Goal: Task Accomplishment & Management: Use online tool/utility

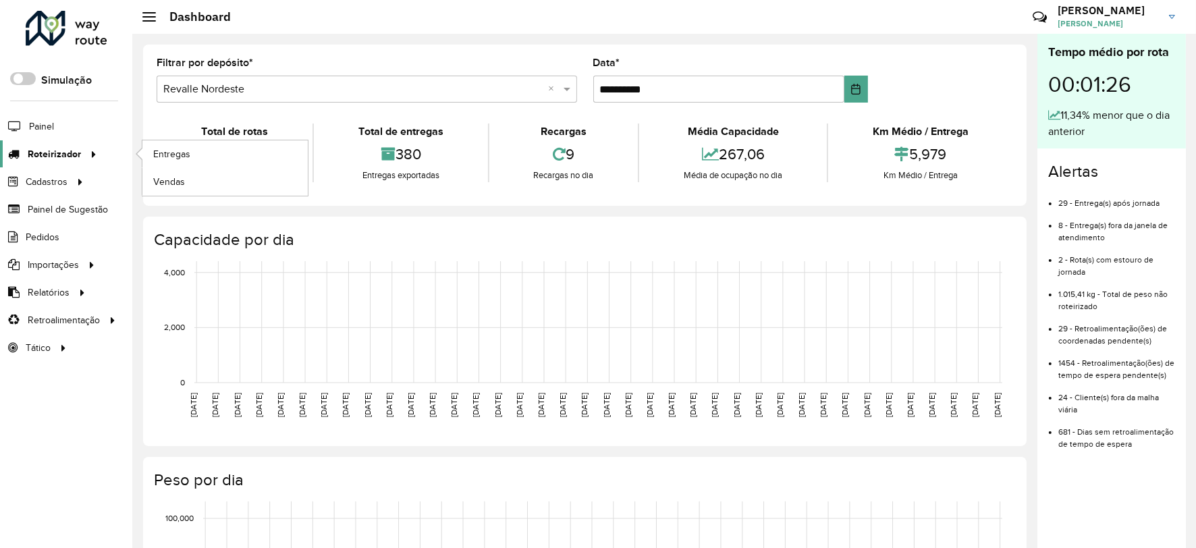
click at [70, 156] on span "Roteirizador" at bounding box center [54, 154] width 53 height 14
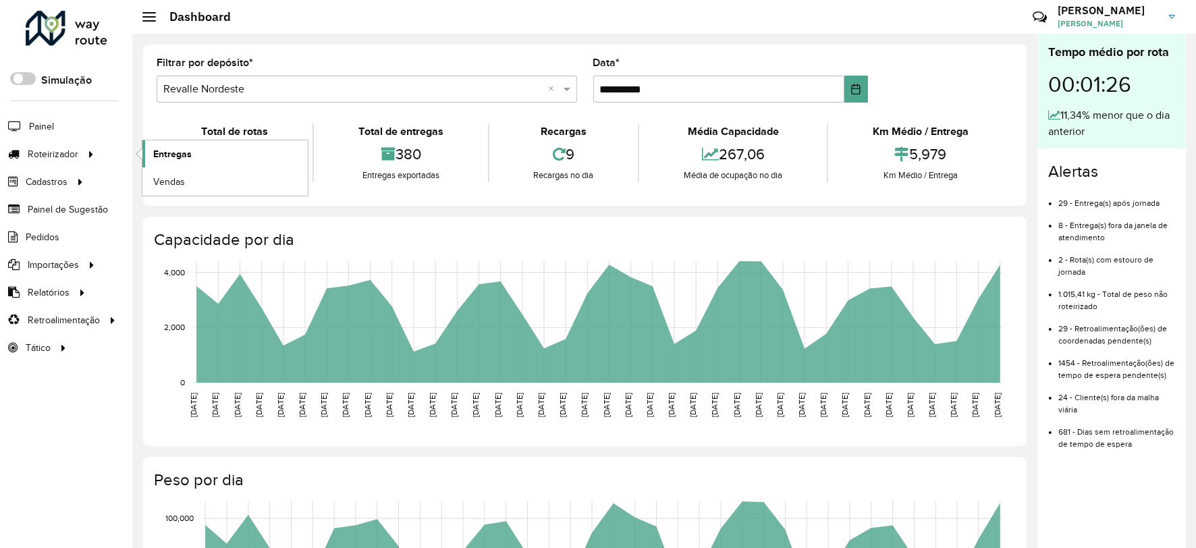
click at [153, 154] on span "Entregas" at bounding box center [172, 154] width 38 height 14
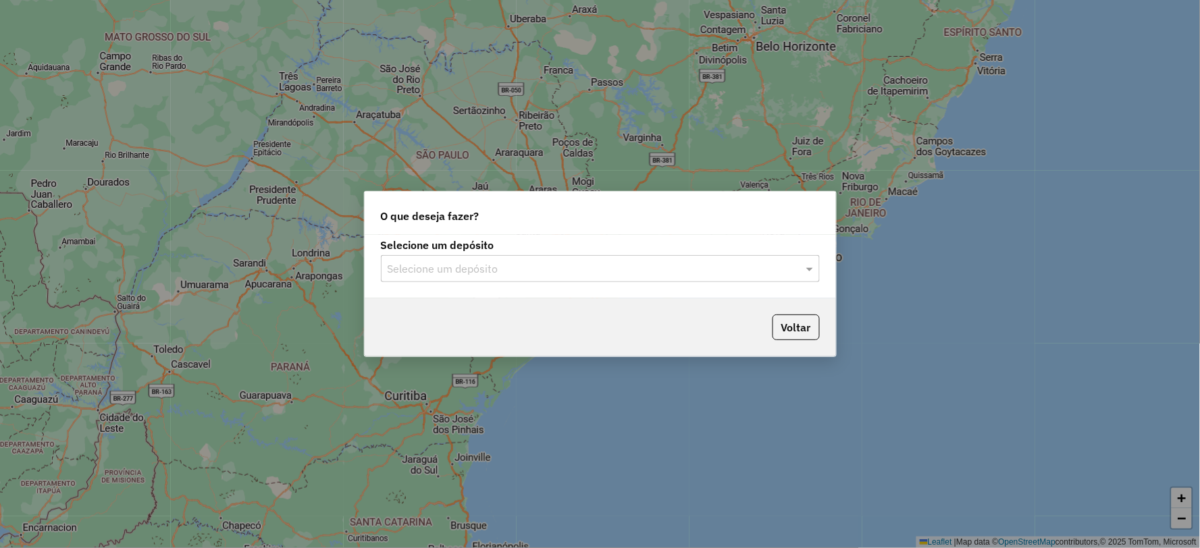
click at [645, 273] on input "text" at bounding box center [587, 269] width 398 height 16
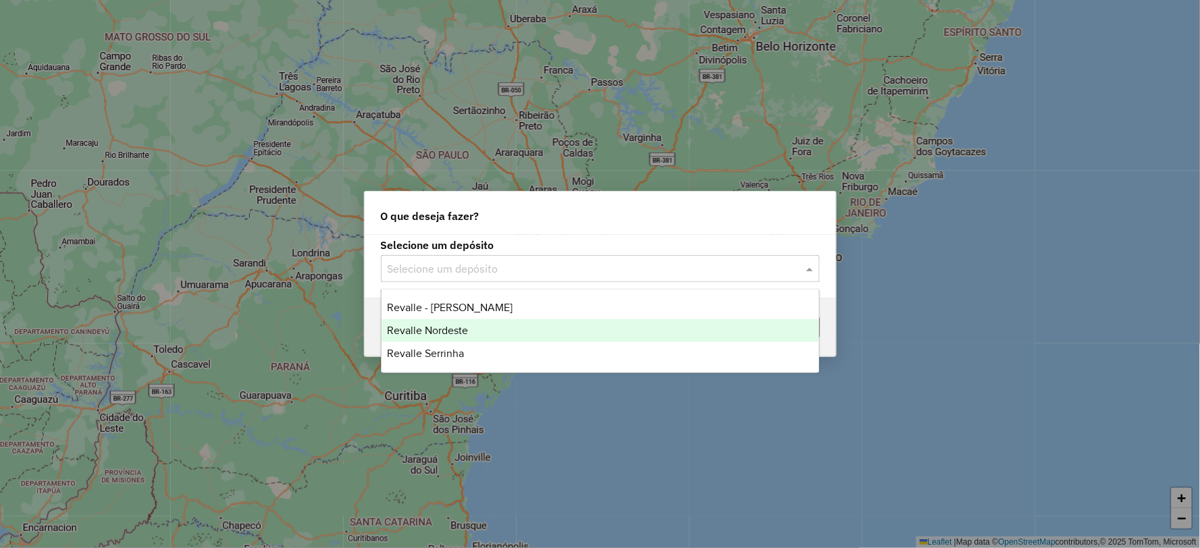
click at [516, 323] on div "Revalle Nordeste" at bounding box center [600, 330] width 438 height 23
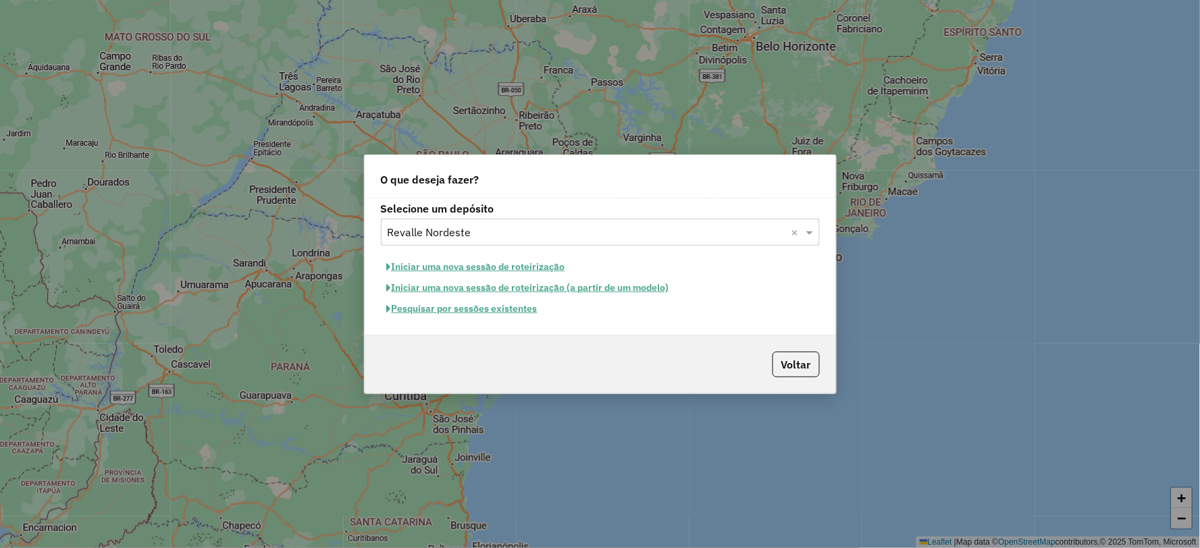
click at [520, 309] on button "Pesquisar por sessões existentes" at bounding box center [462, 308] width 163 height 21
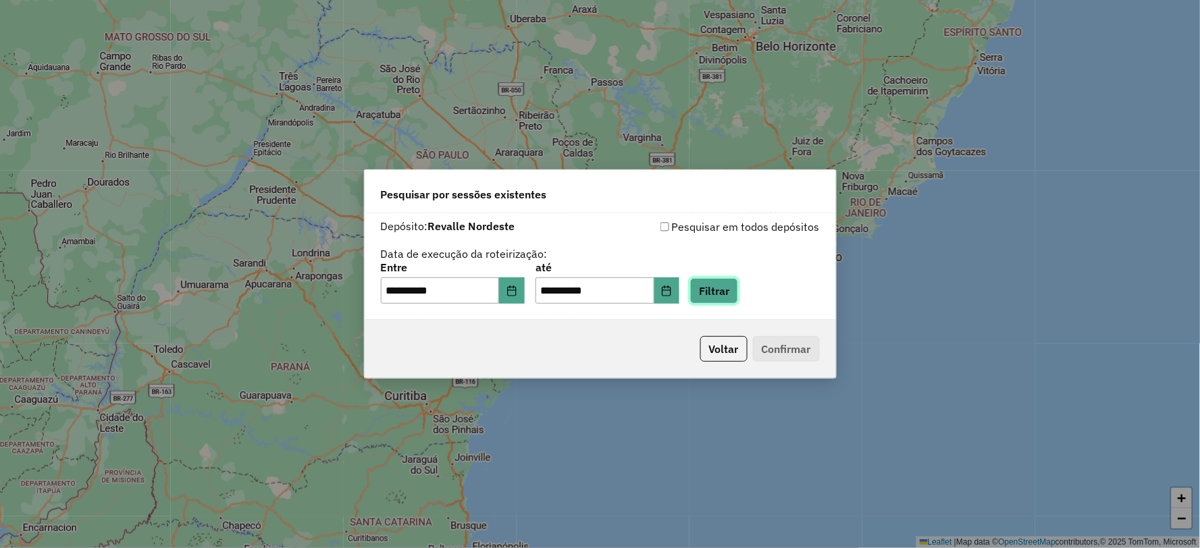
click at [738, 287] on button "Filtrar" at bounding box center [714, 291] width 48 height 26
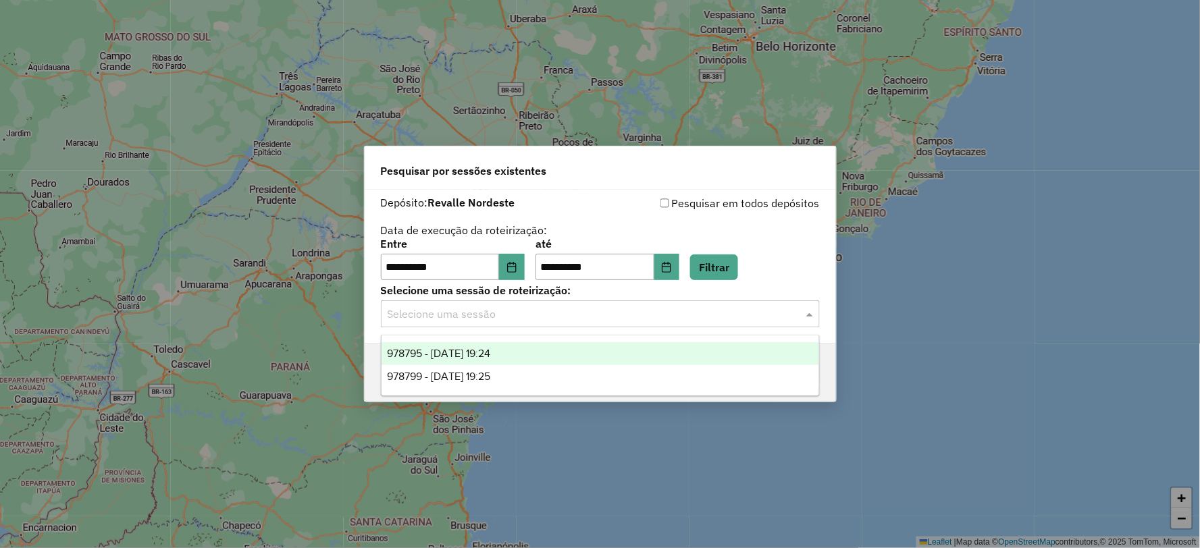
click at [601, 320] on input "text" at bounding box center [587, 315] width 398 height 16
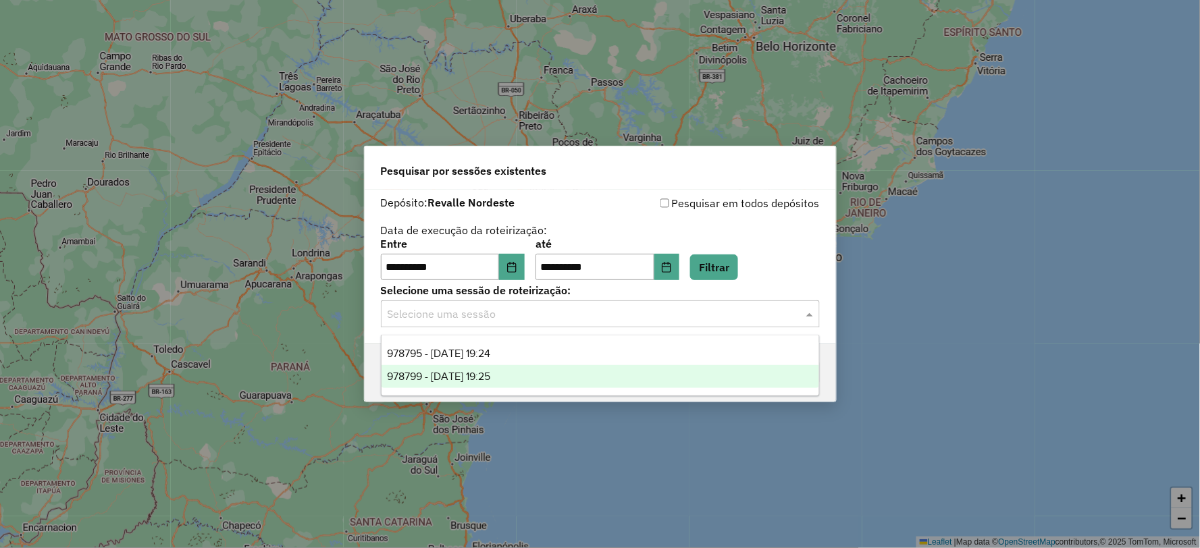
click at [571, 381] on div "978799 - 13/08/2025 19:25" at bounding box center [600, 376] width 438 height 23
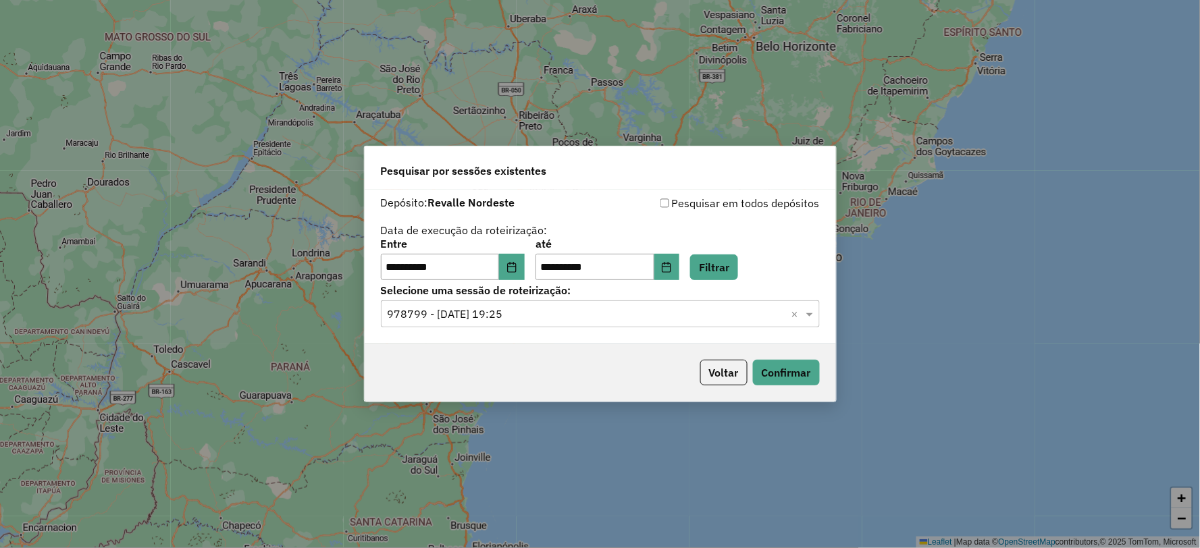
drag, startPoint x: 707, startPoint y: 321, endPoint x: 700, endPoint y: 323, distance: 7.5
click at [704, 321] on input "text" at bounding box center [587, 315] width 398 height 16
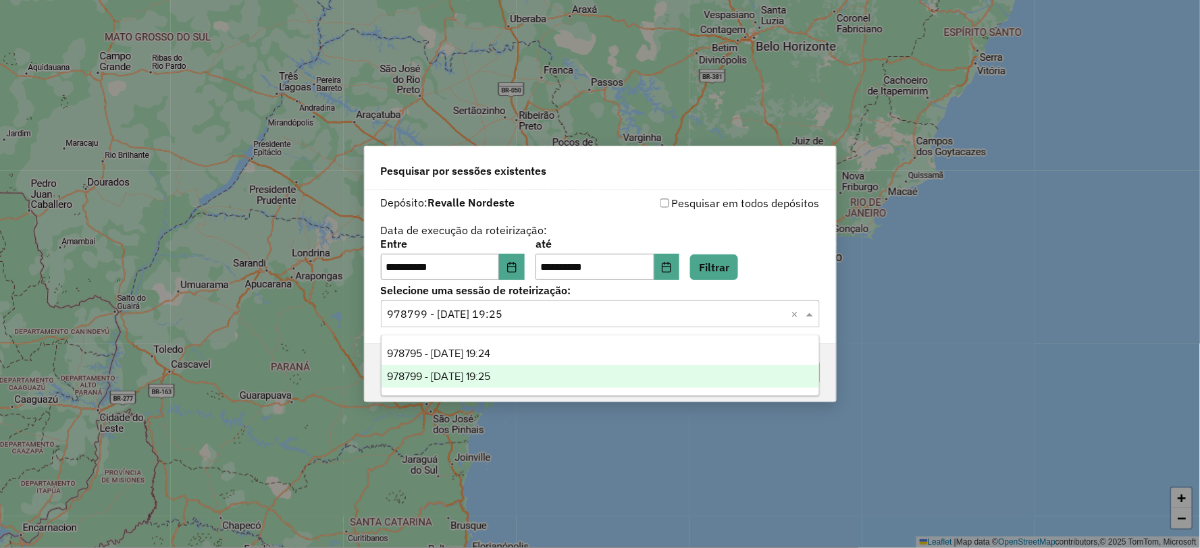
drag, startPoint x: 626, startPoint y: 379, endPoint x: 637, endPoint y: 379, distance: 11.5
click at [625, 379] on div "978799 - 13/08/2025 19:25" at bounding box center [600, 376] width 438 height 23
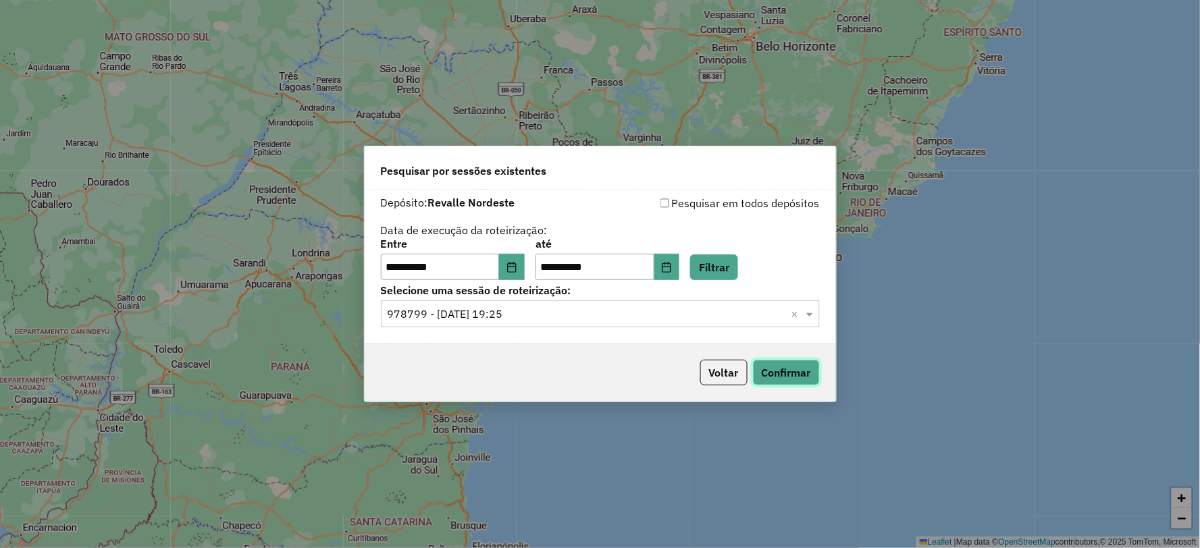
click at [786, 369] on button "Confirmar" at bounding box center [786, 373] width 67 height 26
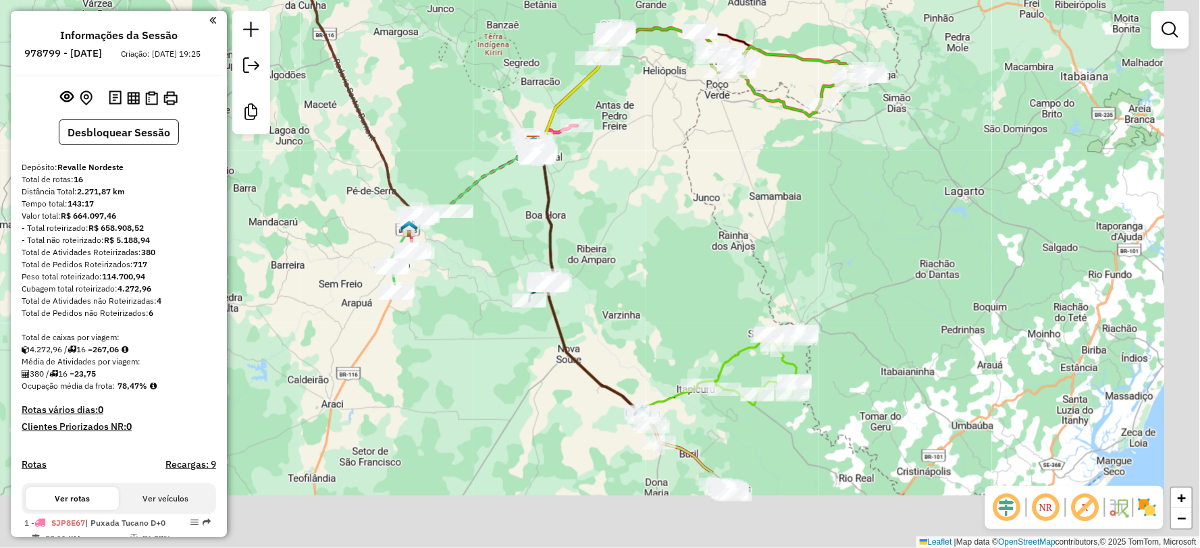
drag, startPoint x: 764, startPoint y: 365, endPoint x: 697, endPoint y: 232, distance: 149.5
click at [697, 232] on div "Janela de atendimento Grade de atendimento Capacidade Transportadoras Veículos …" at bounding box center [600, 274] width 1200 height 548
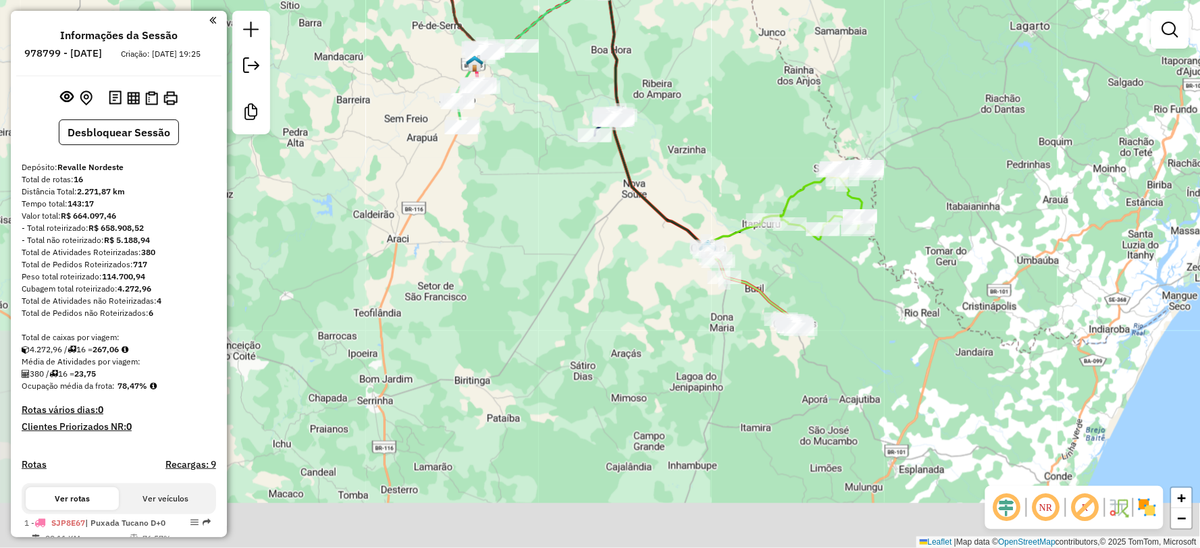
drag, startPoint x: 772, startPoint y: 440, endPoint x: 837, endPoint y: 278, distance: 174.8
click at [837, 278] on div "Janela de atendimento Grade de atendimento Capacidade Transportadoras Veículos …" at bounding box center [600, 274] width 1200 height 548
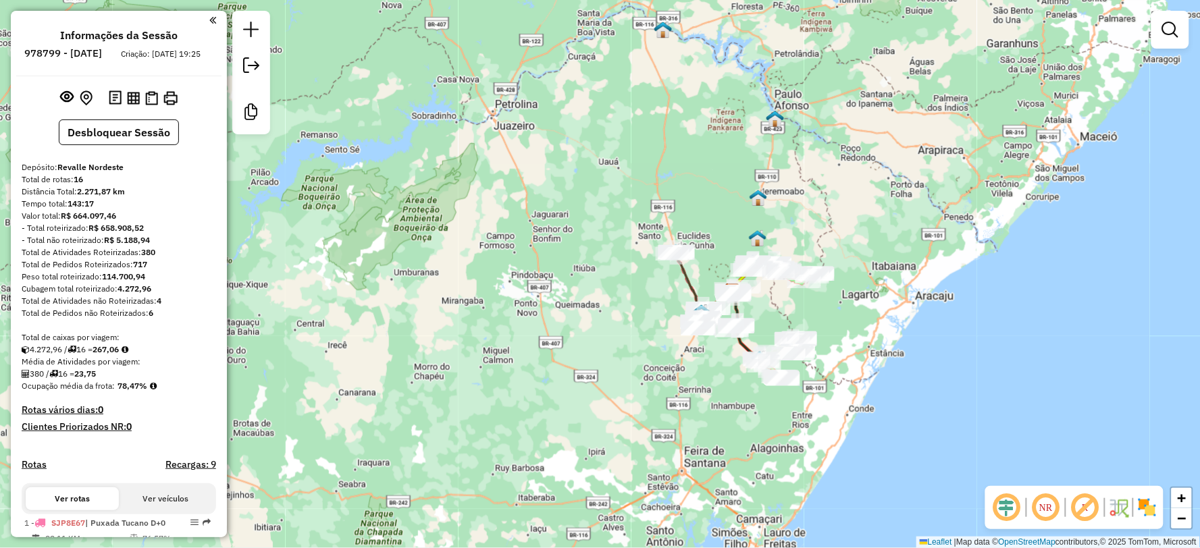
drag, startPoint x: 720, startPoint y: 208, endPoint x: 691, endPoint y: 292, distance: 88.6
click at [691, 292] on icon at bounding box center [689, 281] width 32 height 58
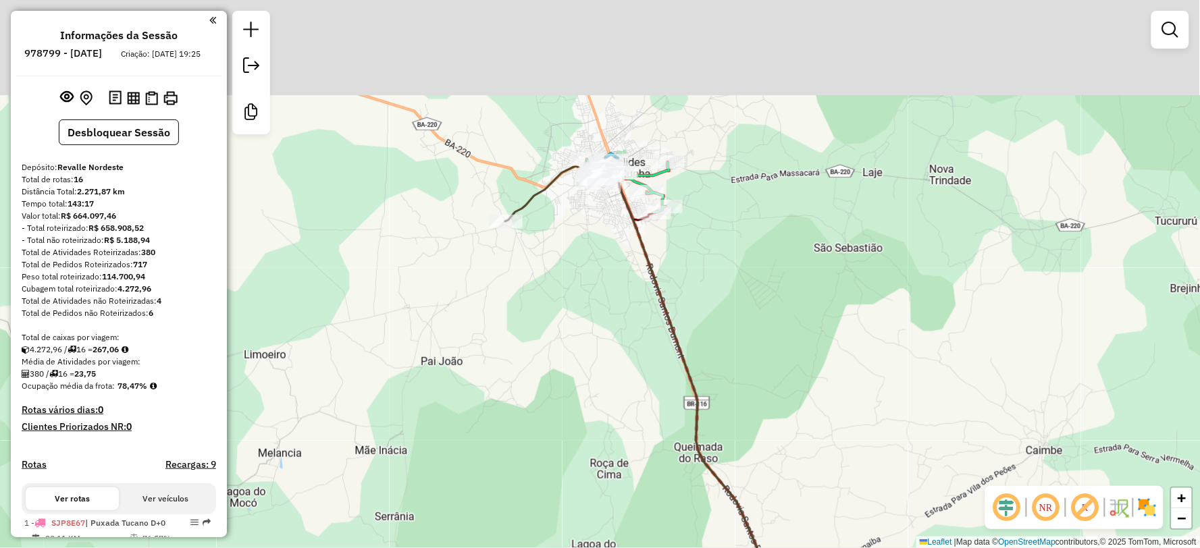
drag, startPoint x: 637, startPoint y: 113, endPoint x: 618, endPoint y: 263, distance: 151.1
click at [618, 263] on div "Rota 7 - Placa SJQ8A97 16743 - LM DEPOSITO DE BEBID Rota 7 - Placa SJQ8A97 5278…" at bounding box center [600, 274] width 1200 height 548
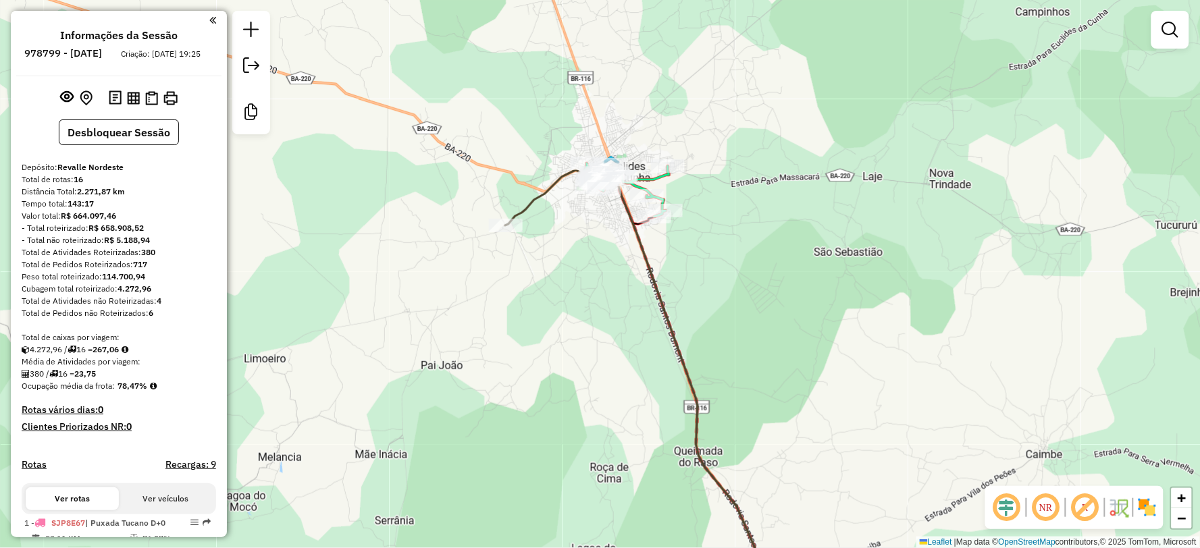
drag, startPoint x: 491, startPoint y: 117, endPoint x: 379, endPoint y: 51, distance: 129.6
click at [381, 51] on div "Rota 7 - Placa SJQ8A97 16743 - LM DEPOSITO DE BEBID Rota 7 - Placa SJQ8A97 5278…" at bounding box center [600, 274] width 1200 height 548
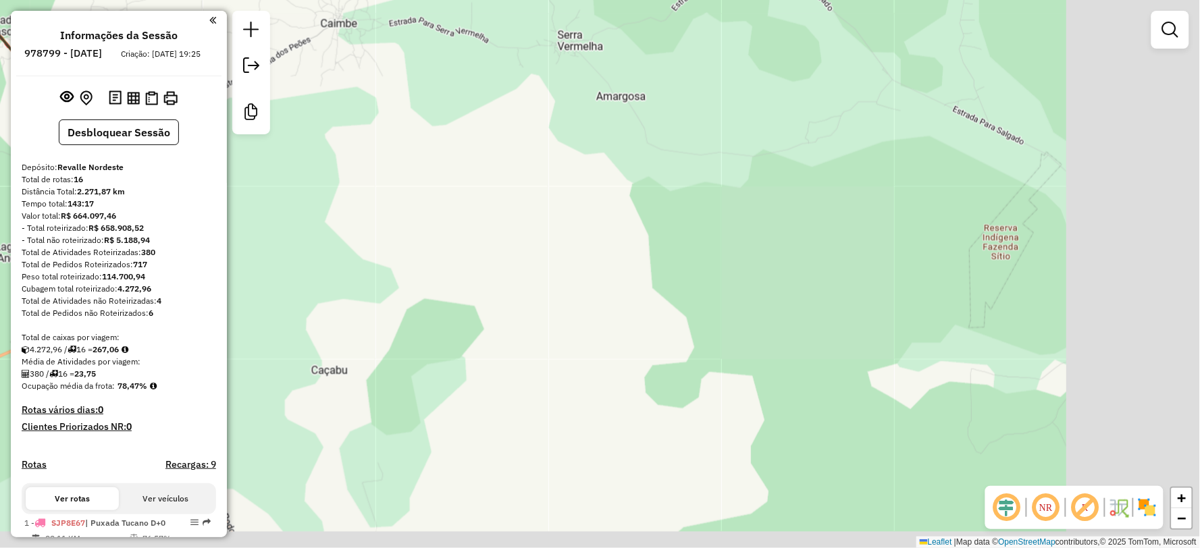
drag, startPoint x: 627, startPoint y: 146, endPoint x: 600, endPoint y: 146, distance: 27.0
click at [596, 142] on div "Rota 7 - Placa SJQ8A97 16743 - LM DEPOSITO DE BEBID Rota 7 - Placa SJQ8A97 5278…" at bounding box center [600, 274] width 1200 height 548
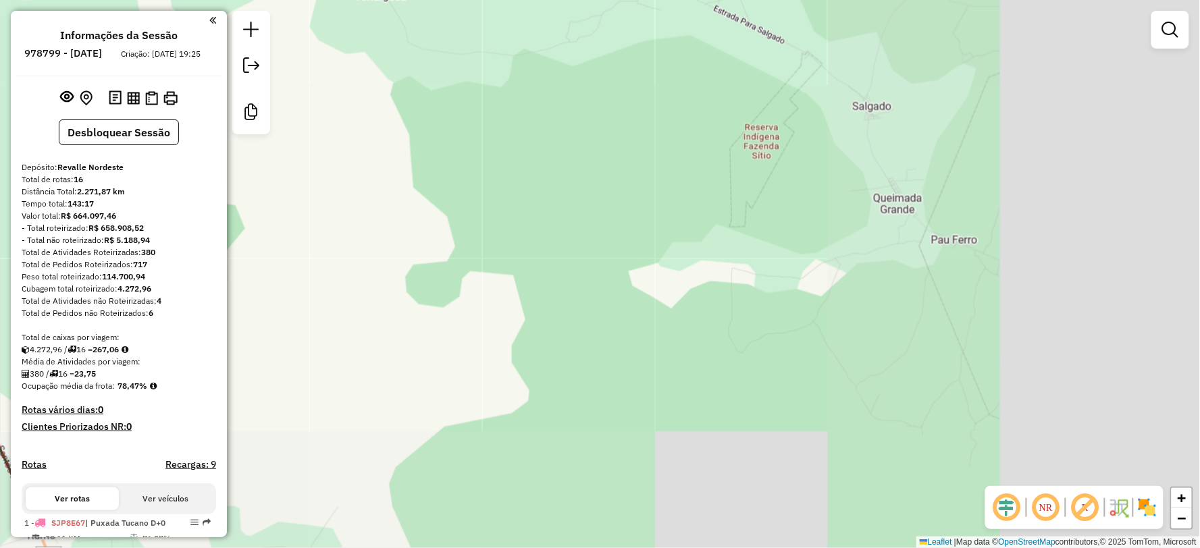
drag, startPoint x: 928, startPoint y: 326, endPoint x: 531, endPoint y: 203, distance: 415.6
click at [527, 205] on div "Rota 7 - Placa SJQ8A97 16743 - LM DEPOSITO DE BEBID Rota 7 - Placa SJQ8A97 5278…" at bounding box center [600, 274] width 1200 height 548
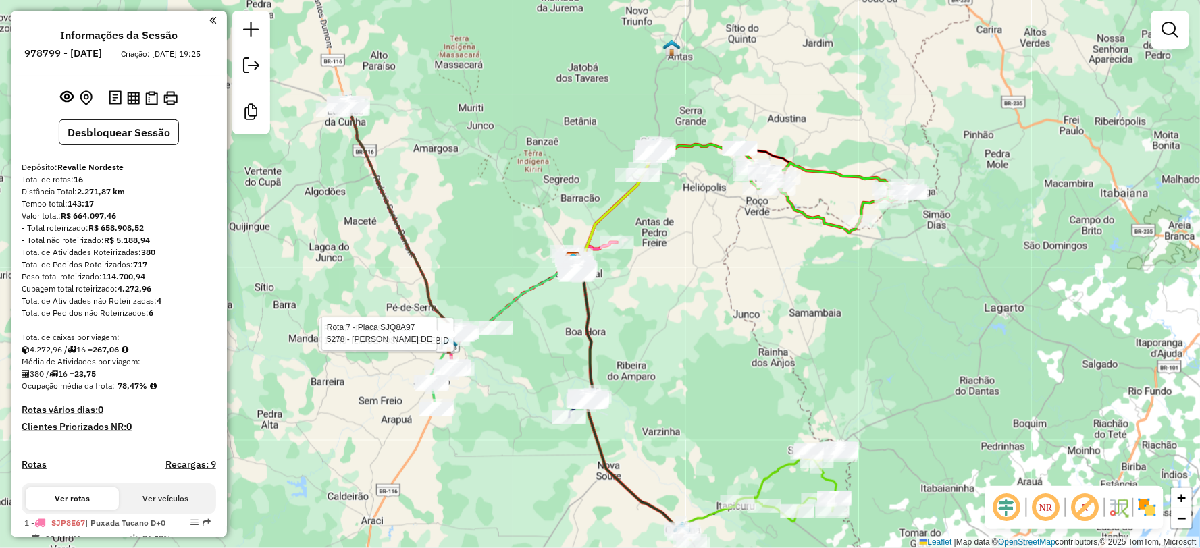
drag, startPoint x: 891, startPoint y: 410, endPoint x: 652, endPoint y: 347, distance: 247.1
click at [653, 347] on div "Rota 7 - Placa SJQ8A97 16743 - LM DEPOSITO DE BEBID Rota 7 - Placa SJQ8A97 5278…" at bounding box center [600, 274] width 1200 height 548
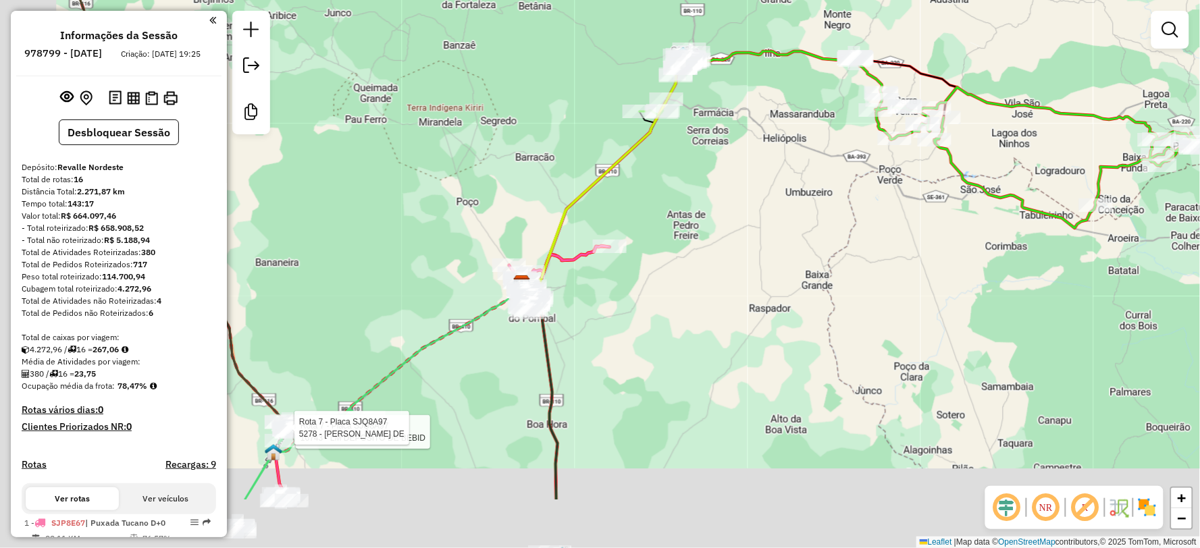
drag, startPoint x: 620, startPoint y: 251, endPoint x: 588, endPoint y: 213, distance: 49.9
click at [737, 158] on div "Rota 7 - Placa SJQ8A97 16743 - LM DEPOSITO DE BEBID Rota 7 - Placa SJQ8A97 5278…" at bounding box center [600, 274] width 1200 height 548
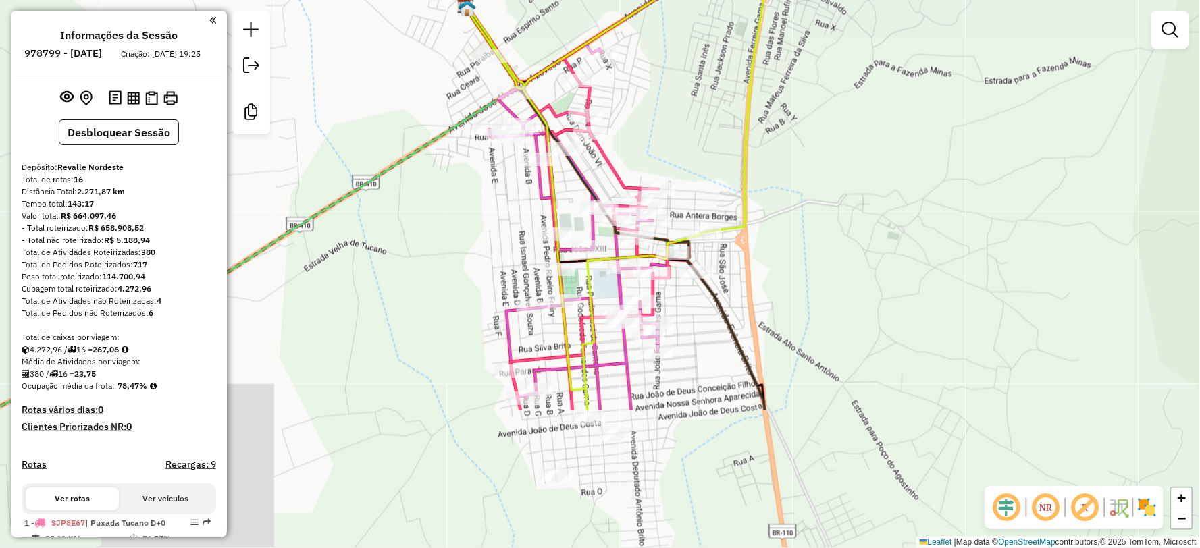
drag, startPoint x: 531, startPoint y: 319, endPoint x: 648, endPoint y: 126, distance: 226.0
click at [648, 126] on div "Rota 7 - Placa SJQ8A97 16743 - LM DEPOSITO DE BEBID Rota 7 - Placa SJQ8A97 5278…" at bounding box center [600, 274] width 1200 height 548
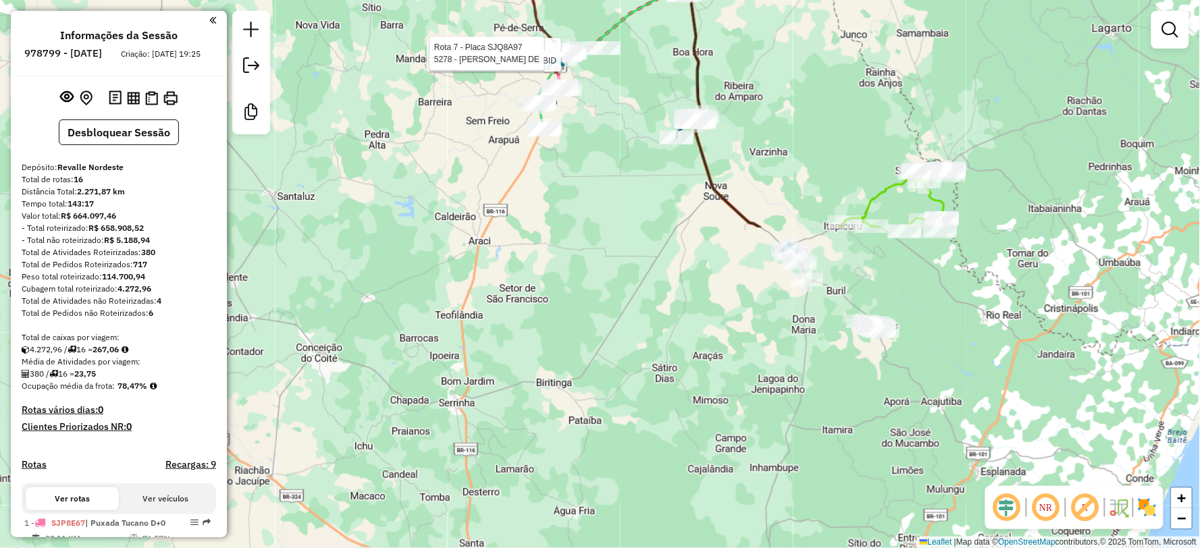
drag, startPoint x: 808, startPoint y: 401, endPoint x: 698, endPoint y: 48, distance: 369.9
click at [704, 39] on div "Rota 7 - Placa SJQ8A97 16743 - LM DEPOSITO DE BEBID Rota 7 - Placa SJQ8A97 5278…" at bounding box center [600, 274] width 1200 height 548
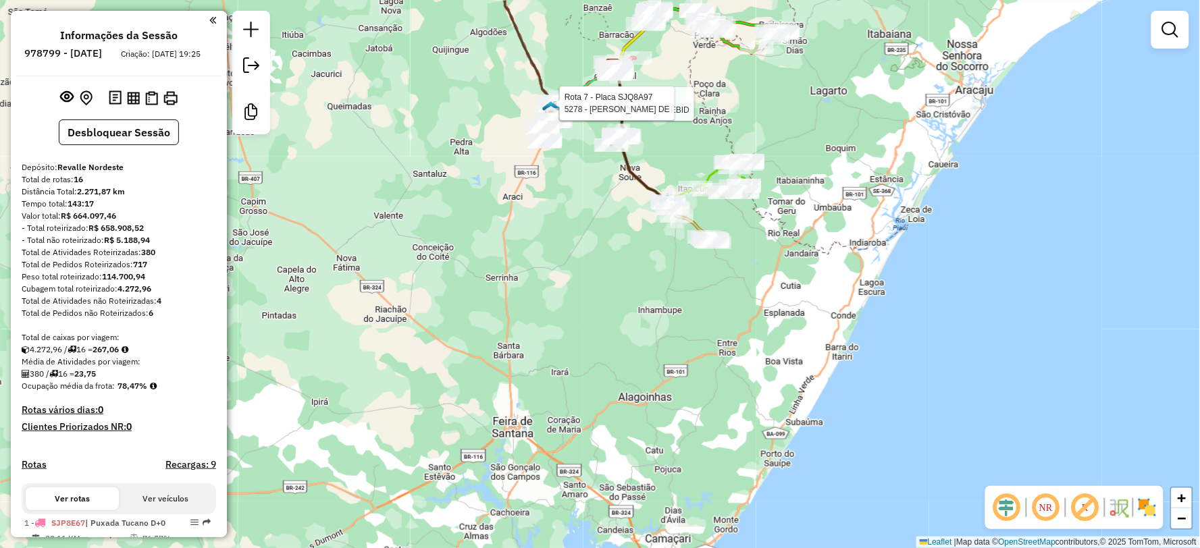
drag, startPoint x: 791, startPoint y: 142, endPoint x: 814, endPoint y: 199, distance: 60.6
click at [821, 192] on div "Rota 7 - Placa SJQ8A97 16743 - LM DEPOSITO DE BEBID Rota 7 - Placa SJQ8A97 5278…" at bounding box center [600, 274] width 1200 height 548
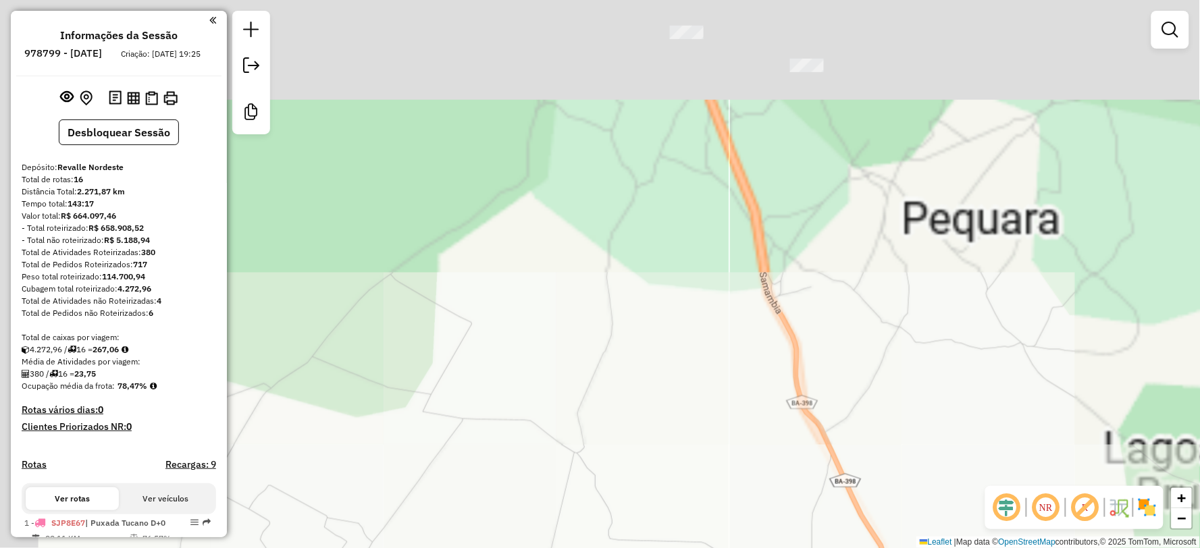
drag, startPoint x: 700, startPoint y: 132, endPoint x: 747, endPoint y: 573, distance: 442.7
click at [747, 548] on html "Aguarde... Pop-up bloqueado! Seu navegador bloqueou automáticamente a abertura …" at bounding box center [600, 274] width 1200 height 548
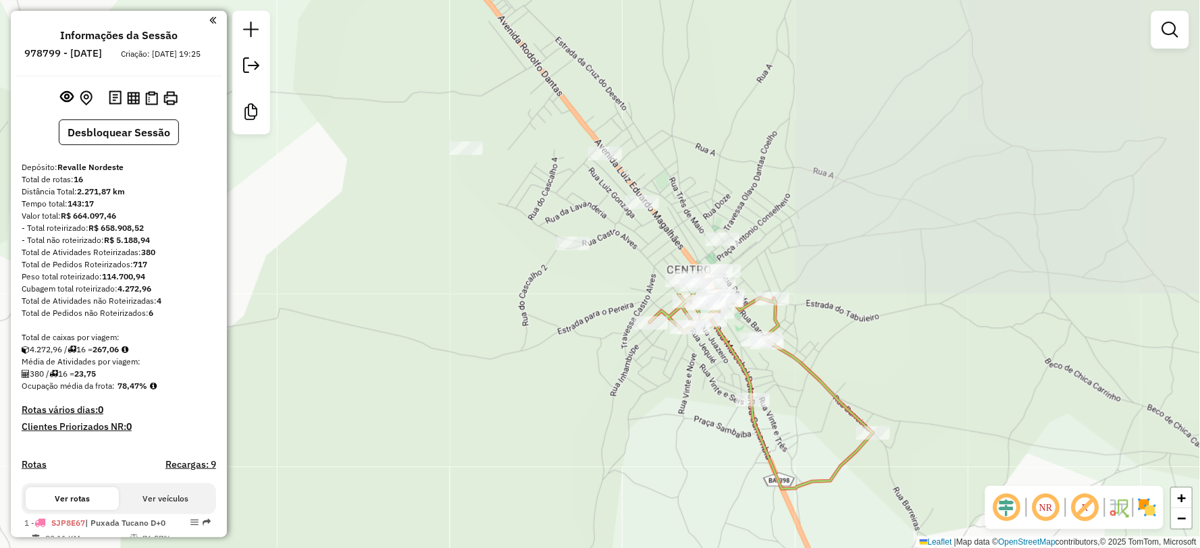
drag, startPoint x: 808, startPoint y: 346, endPoint x: 863, endPoint y: 569, distance: 229.6
click at [863, 548] on html "Aguarde... Pop-up bloqueado! Seu navegador bloqueou automáticamente a abertura …" at bounding box center [600, 274] width 1200 height 548
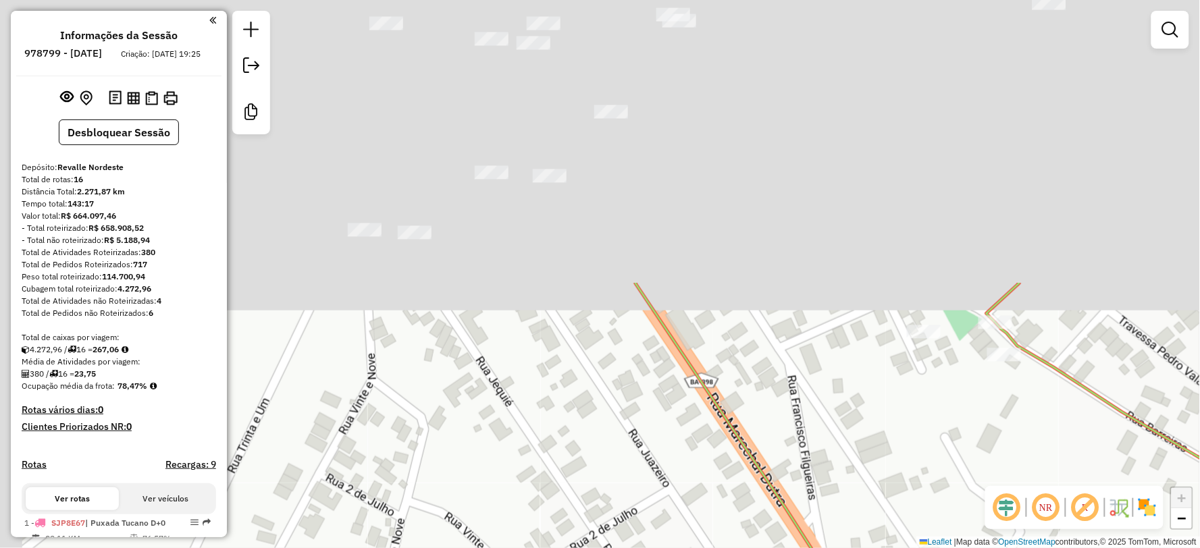
drag, startPoint x: 802, startPoint y: 239, endPoint x: 883, endPoint y: 582, distance: 352.4
click at [883, 548] on html "Aguarde... Pop-up bloqueado! Seu navegador bloqueou automáticamente a abertura …" at bounding box center [600, 274] width 1200 height 548
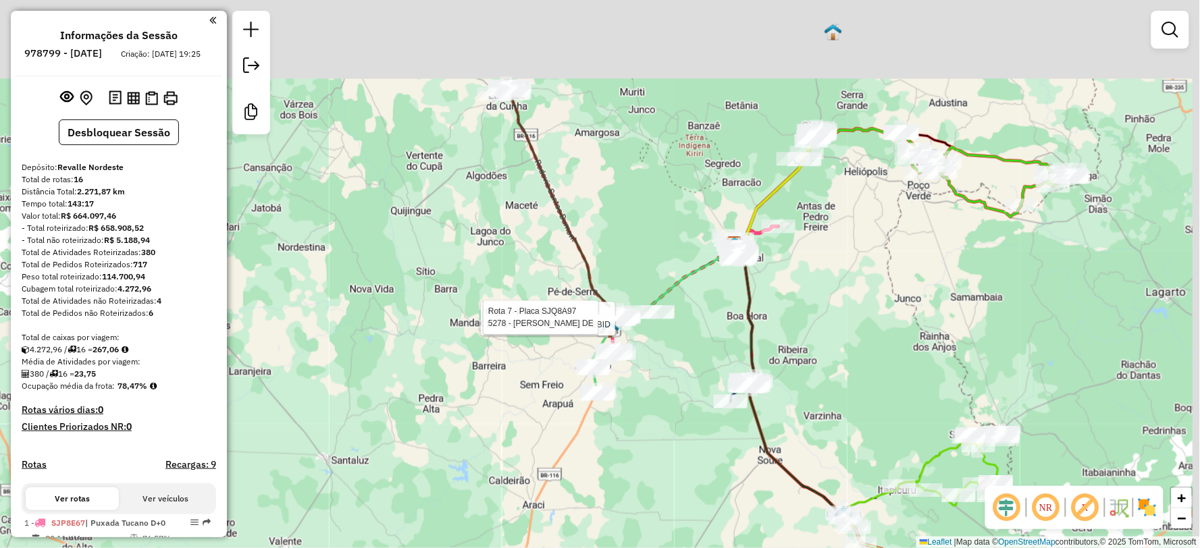
drag, startPoint x: 901, startPoint y: 239, endPoint x: 887, endPoint y: 387, distance: 148.6
click at [887, 387] on div "Rota 7 - Placa SJQ8A97 16743 - LM DEPOSITO DE BEBID Rota 7 - Placa SJQ8A97 5278…" at bounding box center [600, 274] width 1200 height 548
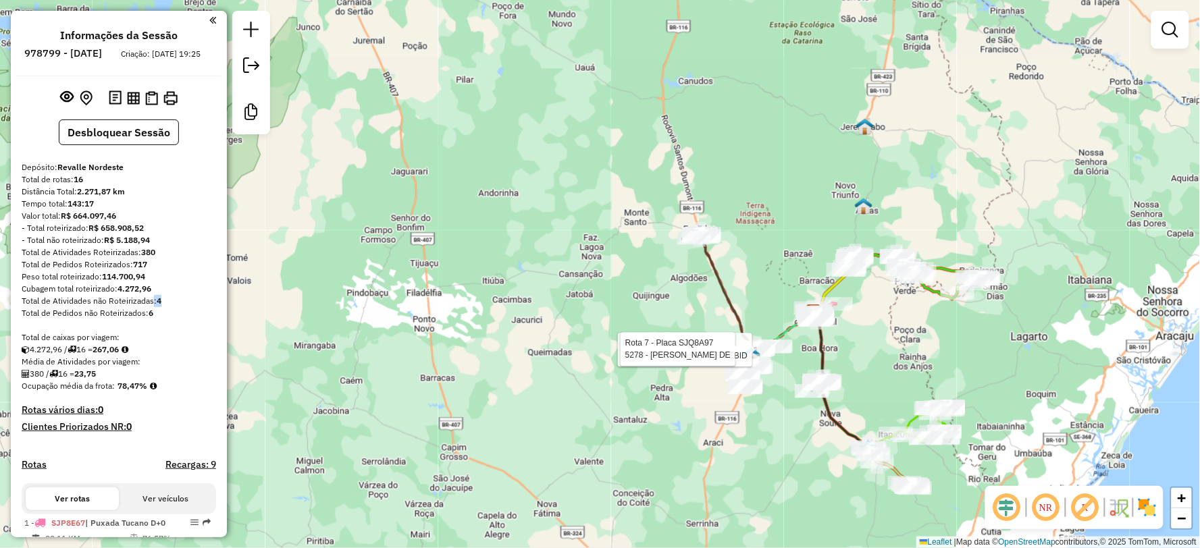
drag, startPoint x: 162, startPoint y: 315, endPoint x: 173, endPoint y: 314, distance: 10.8
click at [173, 307] on div "Total de Atividades não Roteirizadas: 4" at bounding box center [119, 301] width 194 height 12
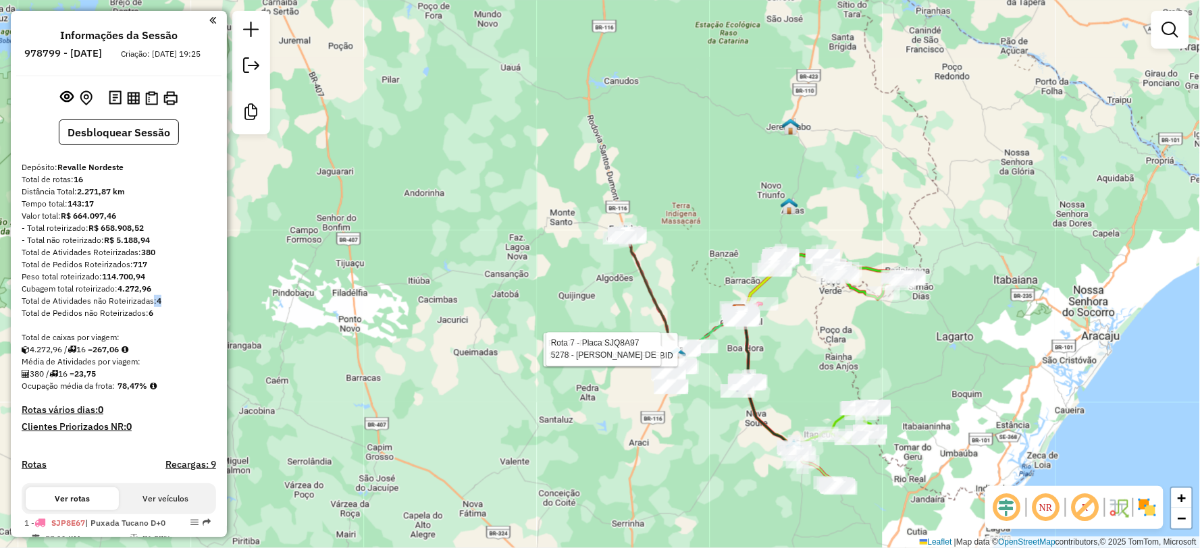
drag, startPoint x: 828, startPoint y: 340, endPoint x: 616, endPoint y: 340, distance: 212.0
click at [739, 340] on icon at bounding box center [766, 380] width 55 height 135
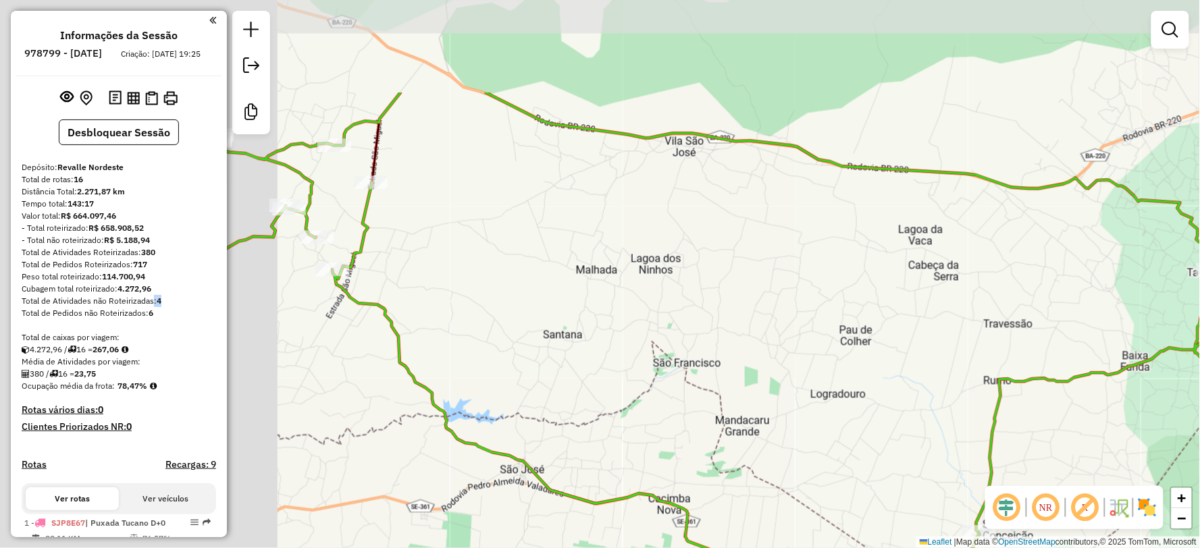
drag, startPoint x: 646, startPoint y: 130, endPoint x: 898, endPoint y: 261, distance: 283.9
click at [900, 261] on div "Rota 7 - Placa SJQ8A97 16743 - LM DEPOSITO DE BEBID Rota 7 - Placa SJQ8A97 5278…" at bounding box center [600, 274] width 1200 height 548
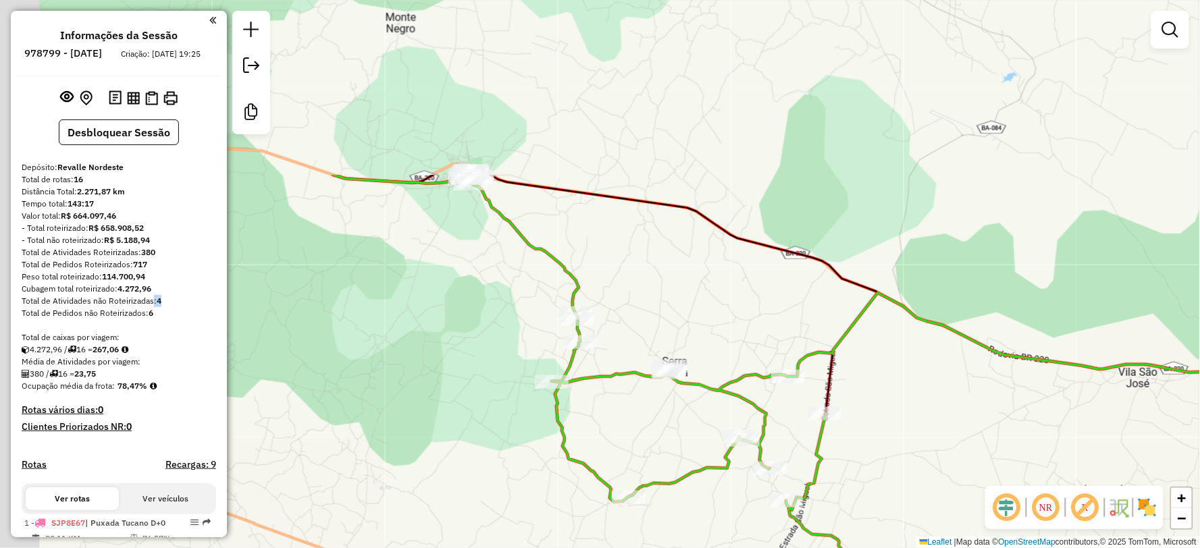
drag, startPoint x: 488, startPoint y: 180, endPoint x: 949, endPoint y: 415, distance: 518.2
click at [949, 415] on div "Rota 7 - Placa SJQ8A97 16743 - LM DEPOSITO DE BEBID Rota 7 - Placa SJQ8A97 5278…" at bounding box center [600, 274] width 1200 height 548
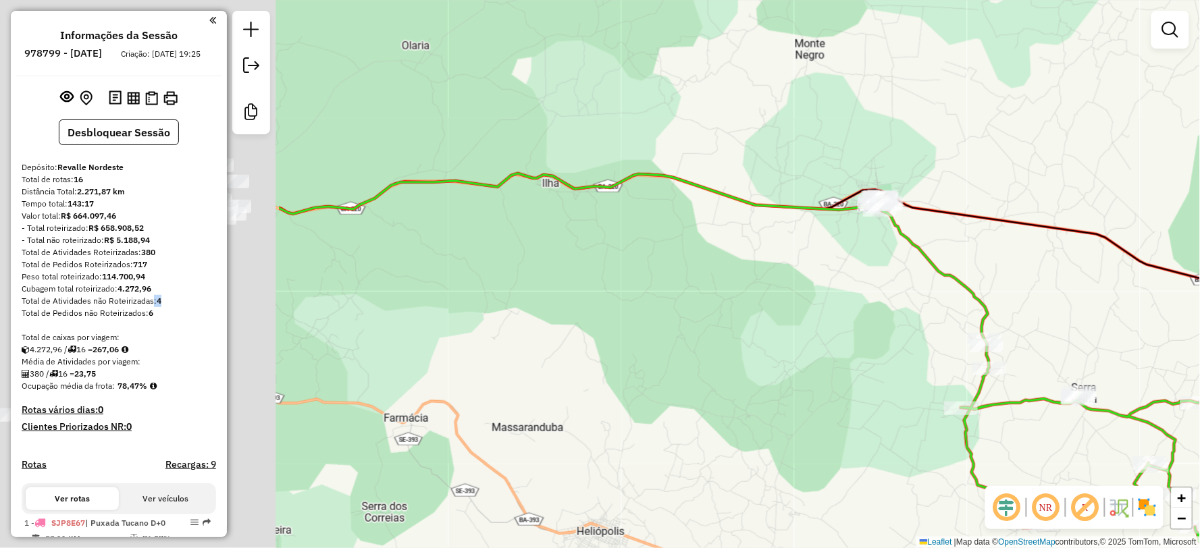
drag, startPoint x: 799, startPoint y: 307, endPoint x: 1119, endPoint y: 308, distance: 319.4
click at [1119, 308] on div "Rota 7 - Placa SJQ8A97 16743 - LM DEPOSITO DE BEBID Rota 7 - Placa SJQ8A97 5278…" at bounding box center [600, 274] width 1200 height 548
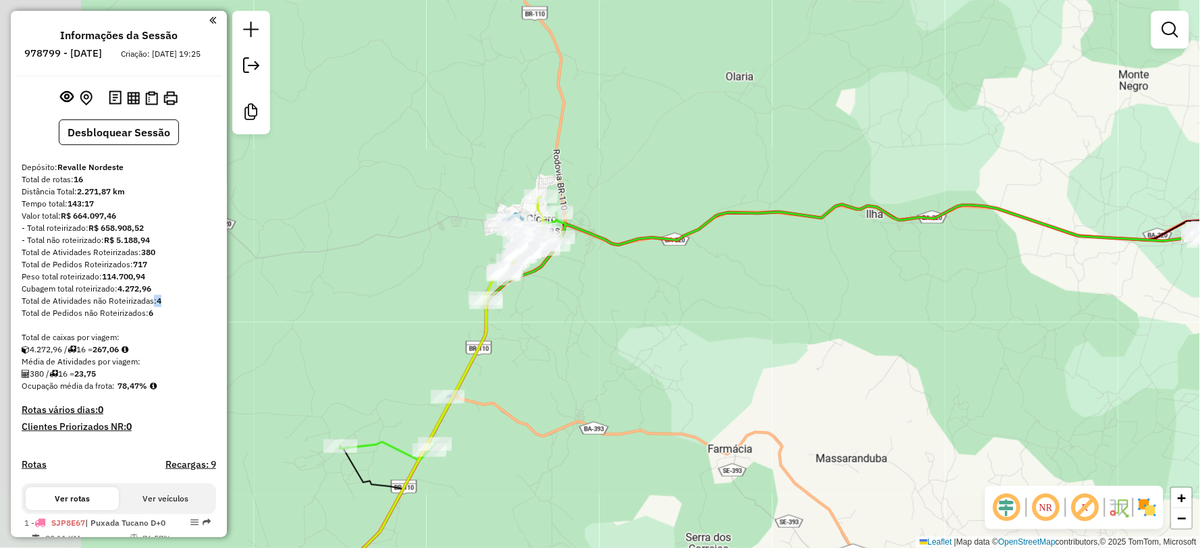
drag, startPoint x: 575, startPoint y: 250, endPoint x: 785, endPoint y: 274, distance: 211.4
click at [785, 274] on div "Rota 7 - Placa SJQ8A97 16743 - LM DEPOSITO DE BEBID Rota 7 - Placa SJQ8A97 5278…" at bounding box center [600, 274] width 1200 height 548
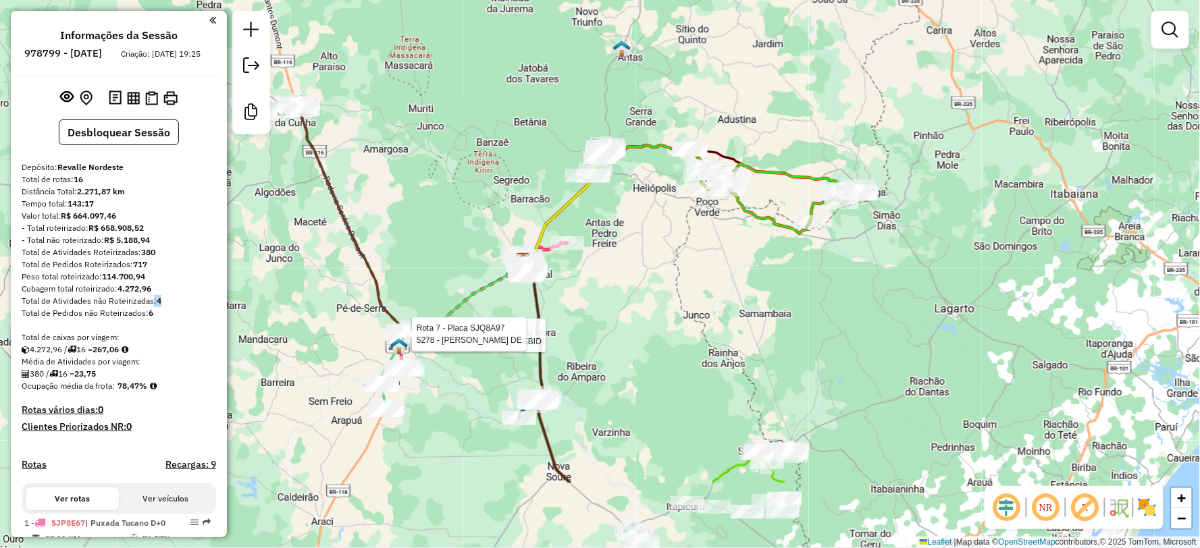
drag, startPoint x: 920, startPoint y: 396, endPoint x: 793, endPoint y: 235, distance: 204.8
click at [772, 271] on div "Rota 7 - Placa SJQ8A97 16743 - LM DEPOSITO DE BEBID Rota 7 - Placa SJQ8A97 5278…" at bounding box center [600, 274] width 1200 height 548
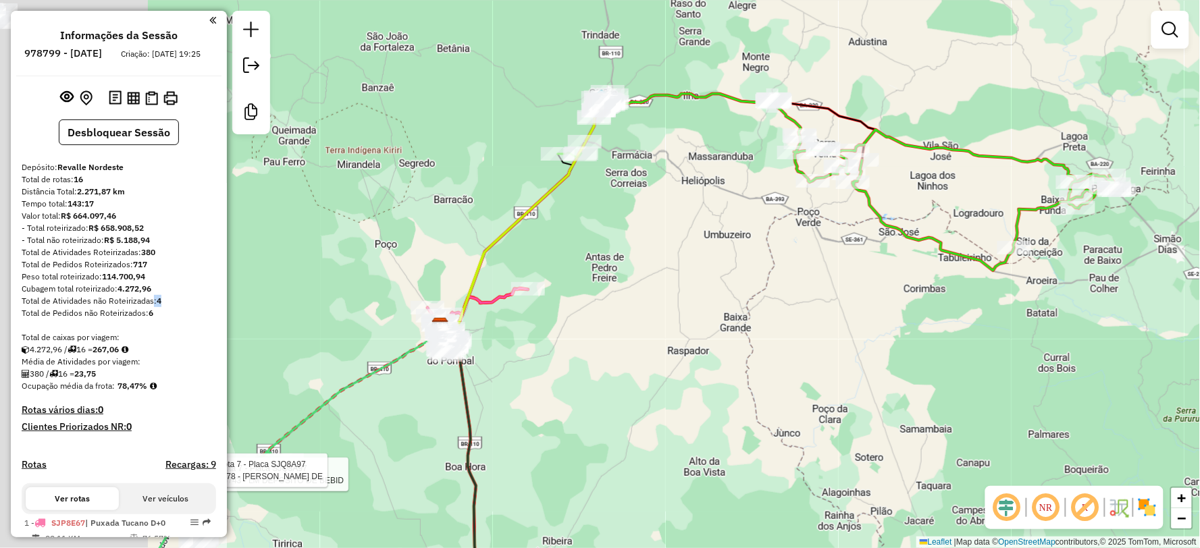
drag, startPoint x: 523, startPoint y: 130, endPoint x: 710, endPoint y: 188, distance: 195.6
click at [710, 188] on div "Rota 7 - Placa SJQ8A97 16743 - LM DEPOSITO DE BEBID Rota 7 - Placa SJQ8A97 5278…" at bounding box center [600, 274] width 1200 height 548
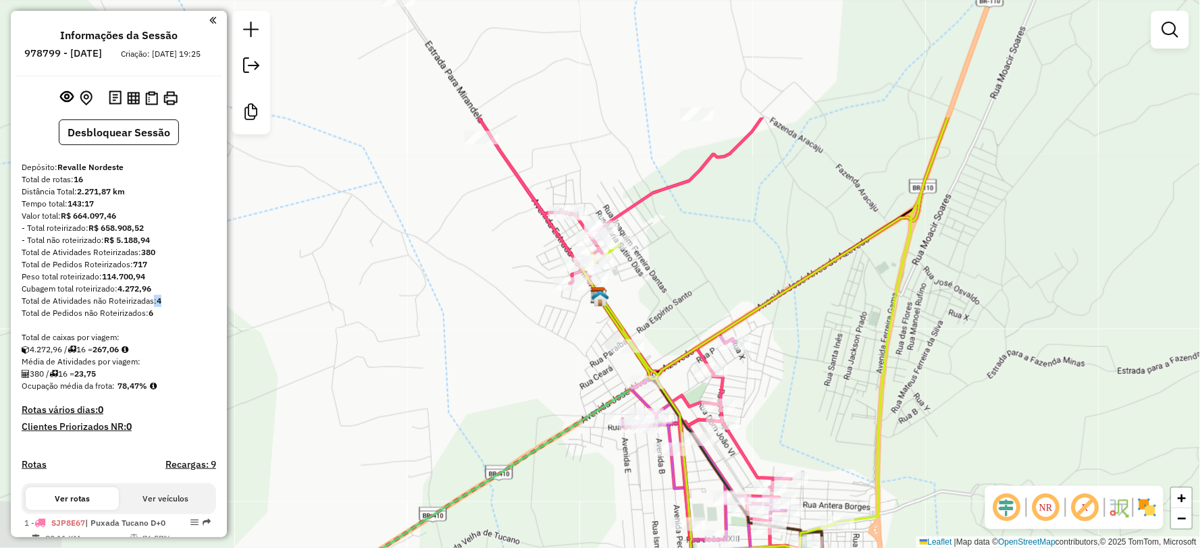
drag, startPoint x: 569, startPoint y: 236, endPoint x: 657, endPoint y: 399, distance: 185.2
click at [657, 399] on icon at bounding box center [754, 535] width 310 height 479
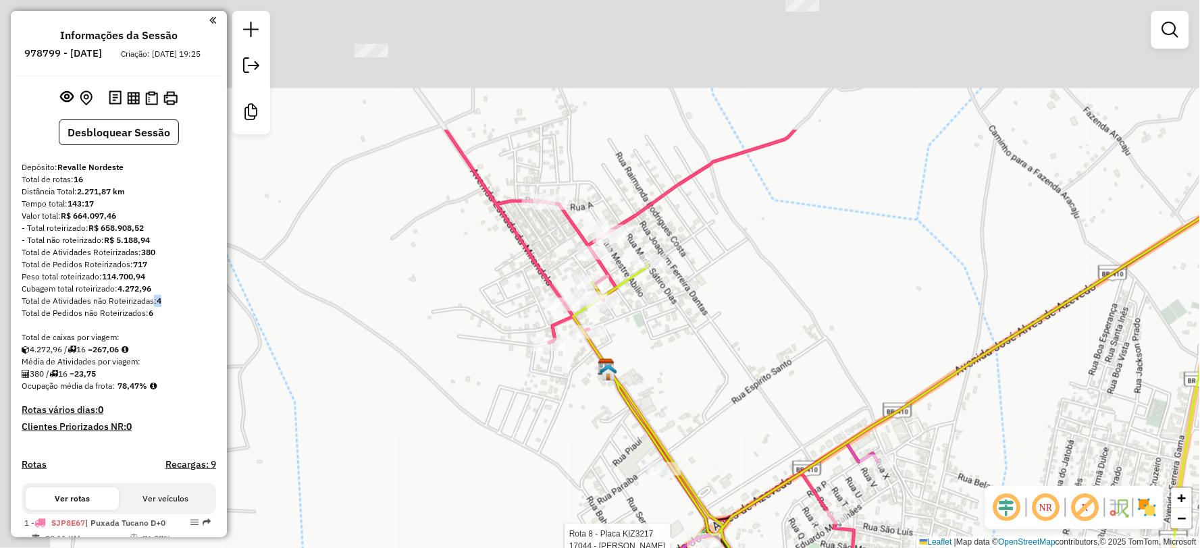
drag, startPoint x: 626, startPoint y: 271, endPoint x: 702, endPoint y: 449, distance: 193.9
click at [702, 449] on div "Rota 7 - Placa SJQ8A97 16743 - LM DEPOSITO DE BEBID Rota 7 - Placa SJQ8A97 5278…" at bounding box center [600, 274] width 1200 height 548
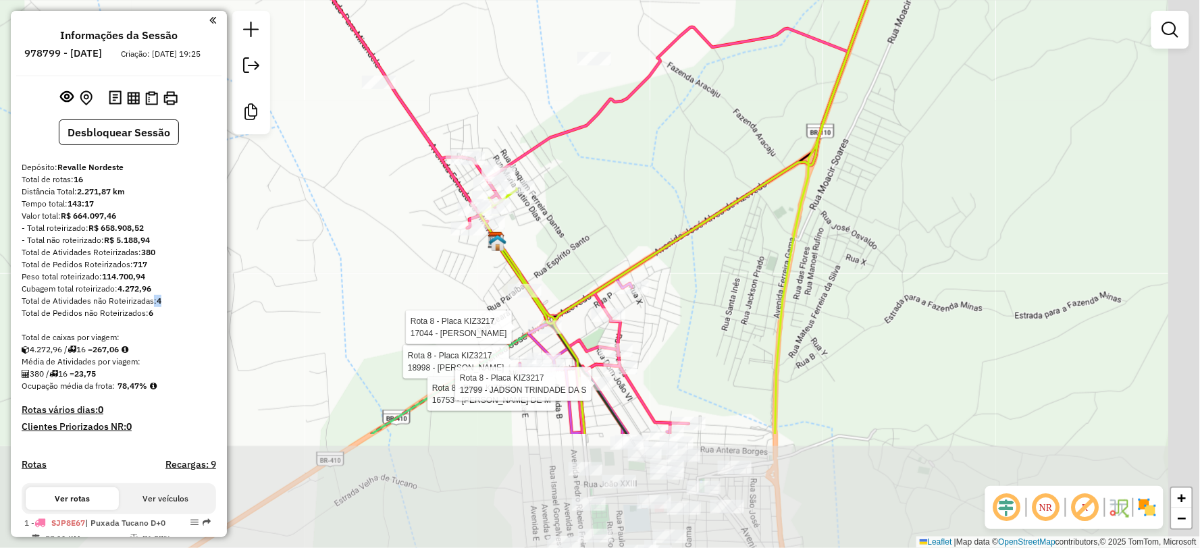
drag, startPoint x: 772, startPoint y: 388, endPoint x: 575, endPoint y: 165, distance: 297.5
click at [575, 165] on div "Rota 7 - Placa SJQ8A97 16743 - LM DEPOSITO DE BEBID Rota 7 - Placa SJQ8A97 5278…" at bounding box center [600, 274] width 1200 height 548
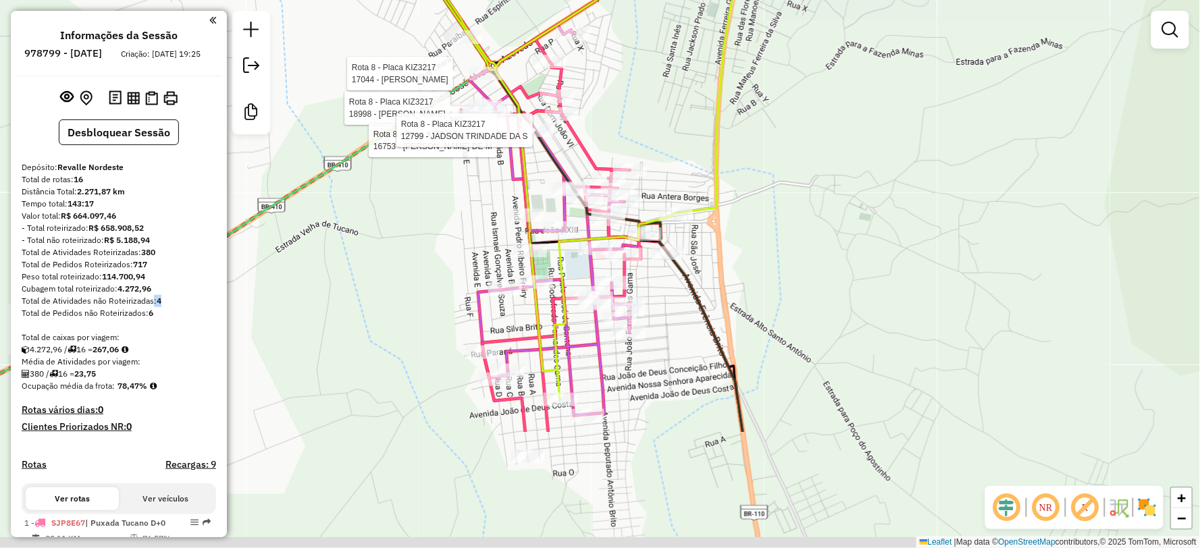
drag, startPoint x: 679, startPoint y: 241, endPoint x: 677, endPoint y: 140, distance: 100.6
click at [677, 140] on div "Rota 7 - Placa SJQ8A97 16743 - LM DEPOSITO DE BEBID Rota 7 - Placa SJQ8A97 5278…" at bounding box center [600, 274] width 1200 height 548
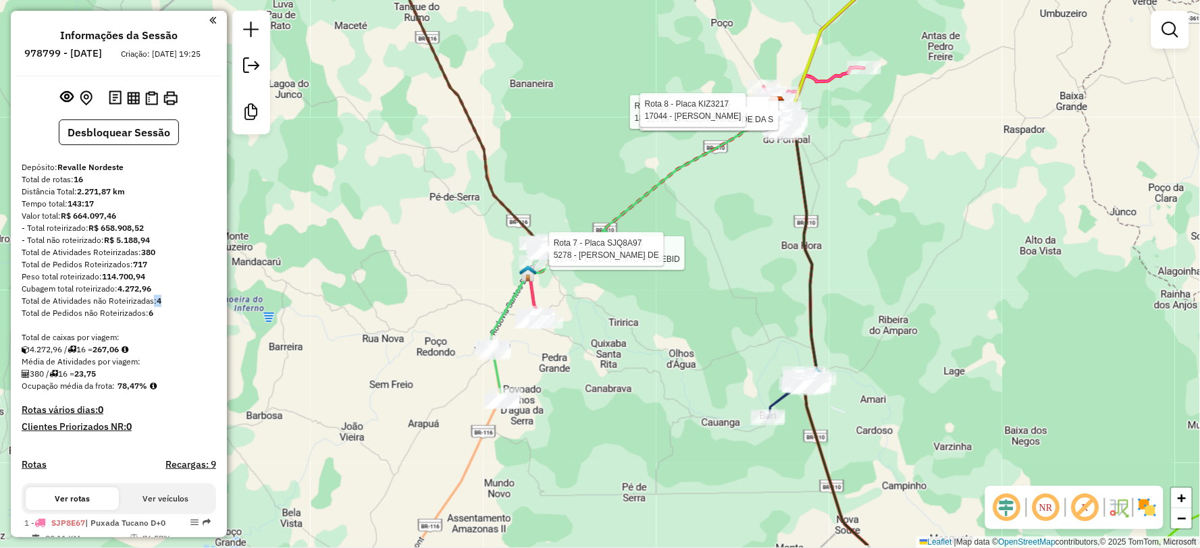
drag, startPoint x: 587, startPoint y: 383, endPoint x: 724, endPoint y: 268, distance: 178.3
click at [722, 270] on div "Rota 7 - Placa SJQ8A97 16743 - LM DEPOSITO DE BEBID Rota 7 - Placa SJQ8A97 5278…" at bounding box center [600, 274] width 1200 height 548
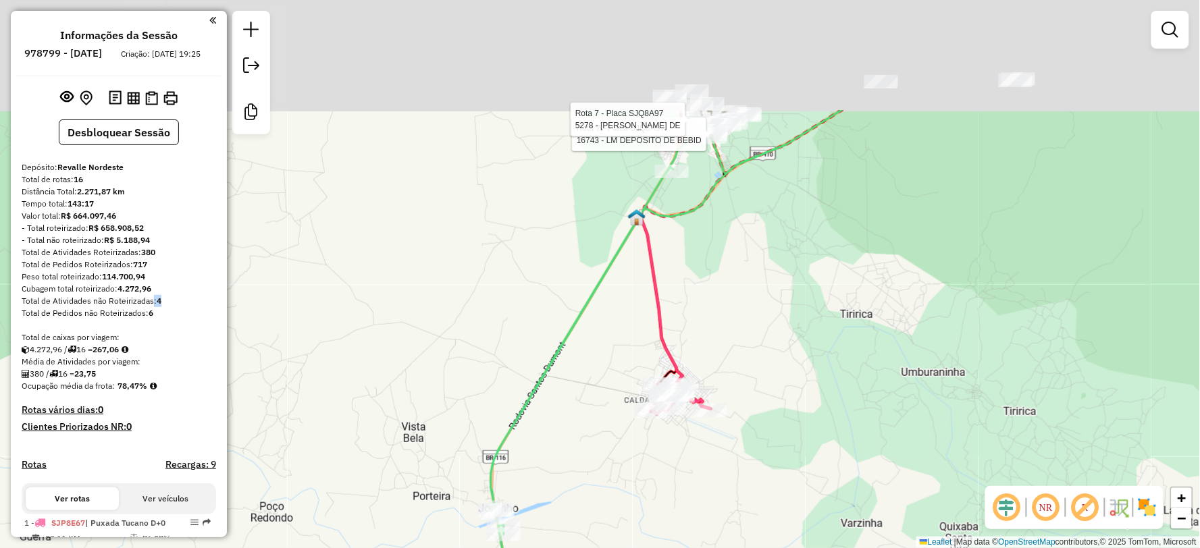
drag, startPoint x: 748, startPoint y: 244, endPoint x: 752, endPoint y: 297, distance: 53.5
click at [752, 297] on div "Rota 7 - Placa SJQ8A97 16743 - LM DEPOSITO DE BEBID Rota 7 - Placa SJQ8A97 5278…" at bounding box center [600, 274] width 1200 height 548
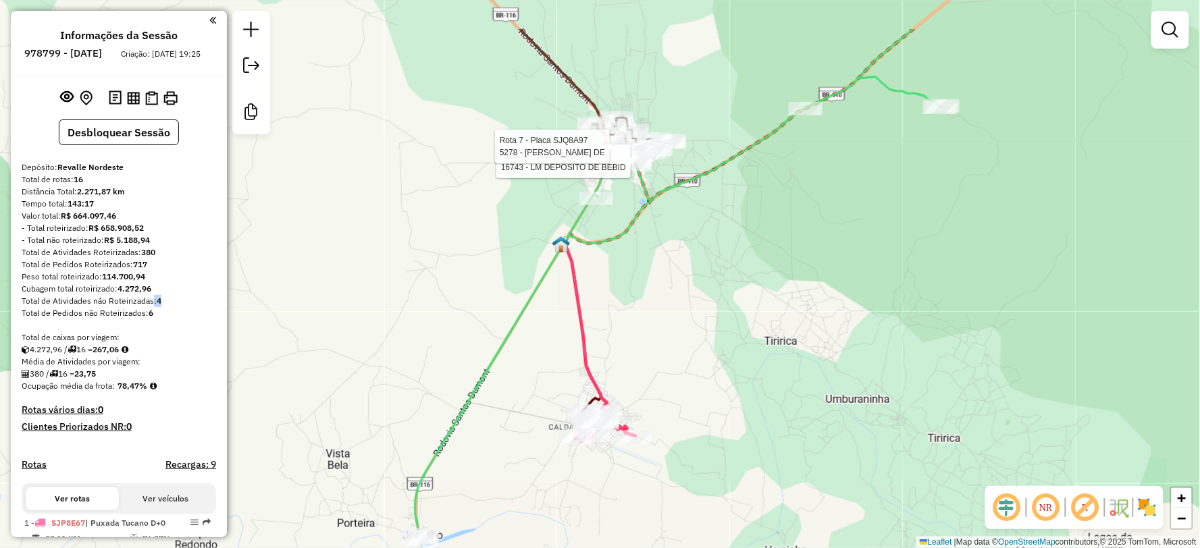
drag, startPoint x: 608, startPoint y: 164, endPoint x: 608, endPoint y: 346, distance: 182.3
click at [608, 346] on icon at bounding box center [678, 382] width 527 height 610
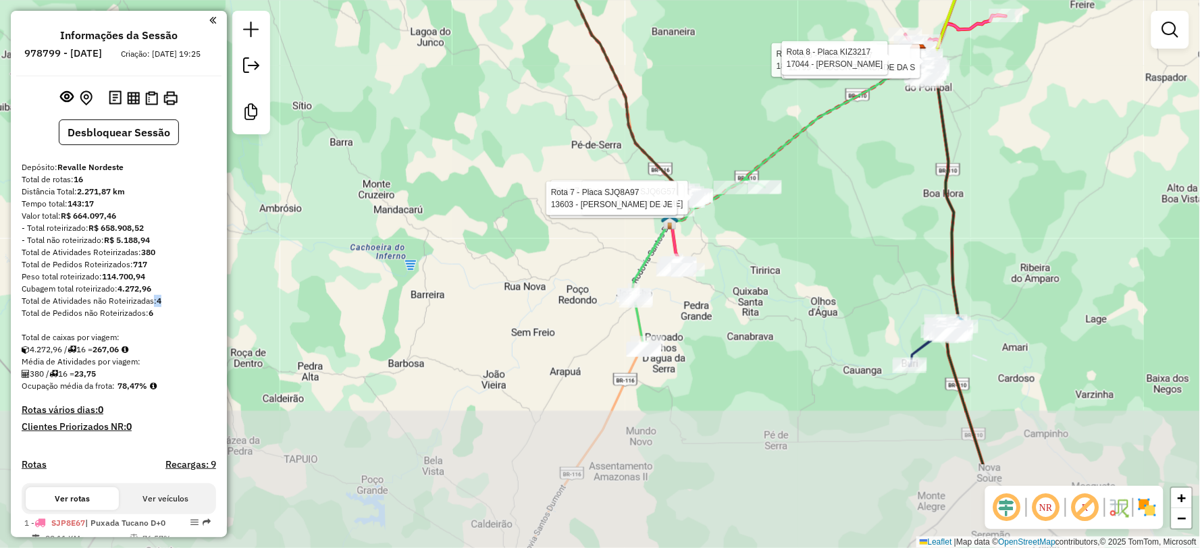
drag, startPoint x: 851, startPoint y: 419, endPoint x: 828, endPoint y: 223, distance: 196.5
click at [828, 225] on div "Rota 7 - Placa SJQ8A97 16743 - LM DEPOSITO DE BEBID Rota 7 - Placa SJQ8A97 5278…" at bounding box center [600, 274] width 1200 height 548
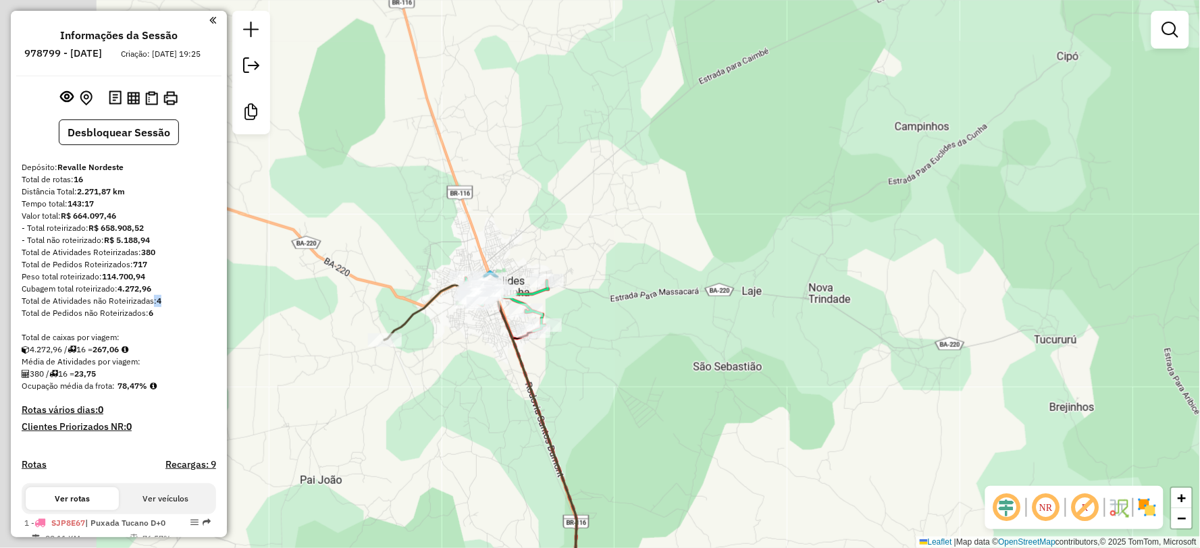
drag, startPoint x: 492, startPoint y: 351, endPoint x: 615, endPoint y: 334, distance: 124.7
click at [616, 334] on div "Rota 7 - Placa SJQ8A97 16743 - LM DEPOSITO DE BEBID Rota 7 - Placa SJQ8A97 5278…" at bounding box center [600, 274] width 1200 height 548
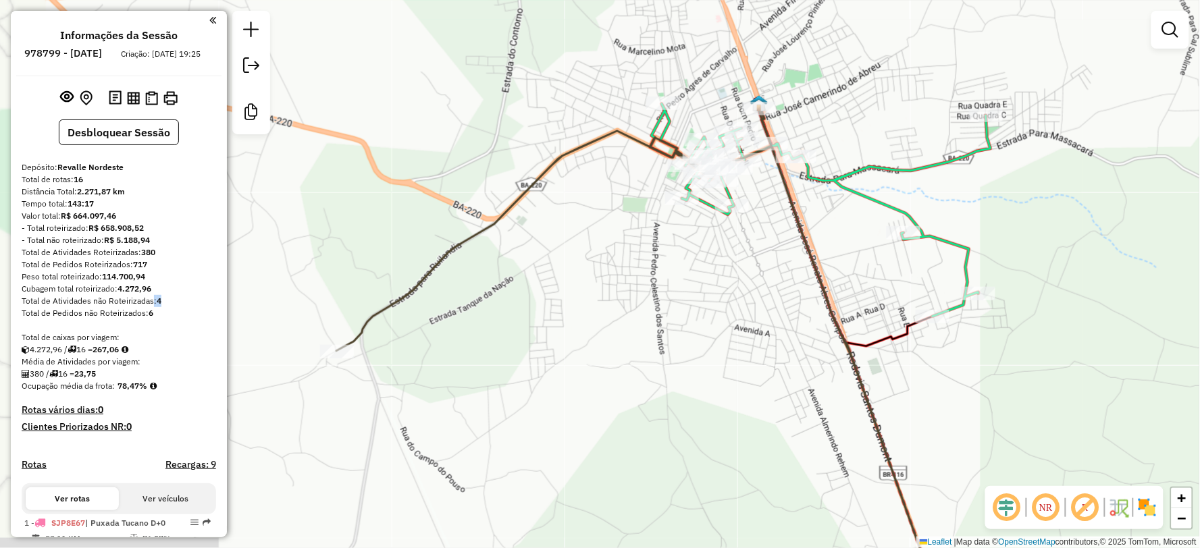
drag, startPoint x: 569, startPoint y: 348, endPoint x: 908, endPoint y: 354, distance: 339.7
click at [908, 354] on div "Rota 7 - Placa SJQ8A97 16743 - LM DEPOSITO DE BEBID Rota 7 - Placa SJQ8A97 5278…" at bounding box center [600, 274] width 1200 height 548
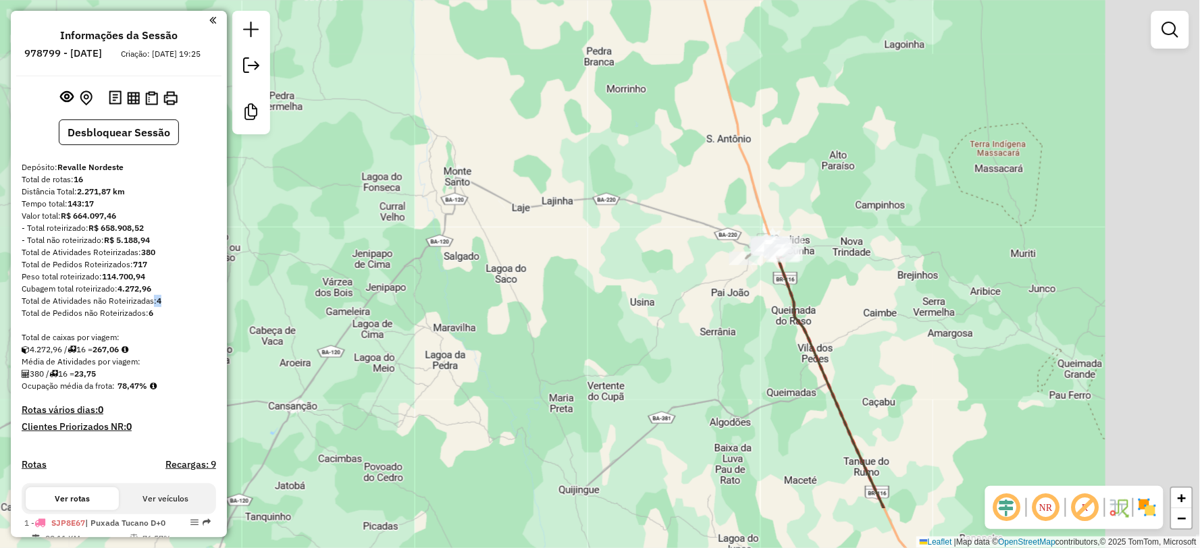
drag, startPoint x: 983, startPoint y: 403, endPoint x: 552, endPoint y: 163, distance: 493.3
click at [550, 155] on div "Rota 7 - Placa SJQ8A97 16743 - LM DEPOSITO DE BEBID Rota 7 - Placa SJQ8A97 5278…" at bounding box center [600, 274] width 1200 height 548
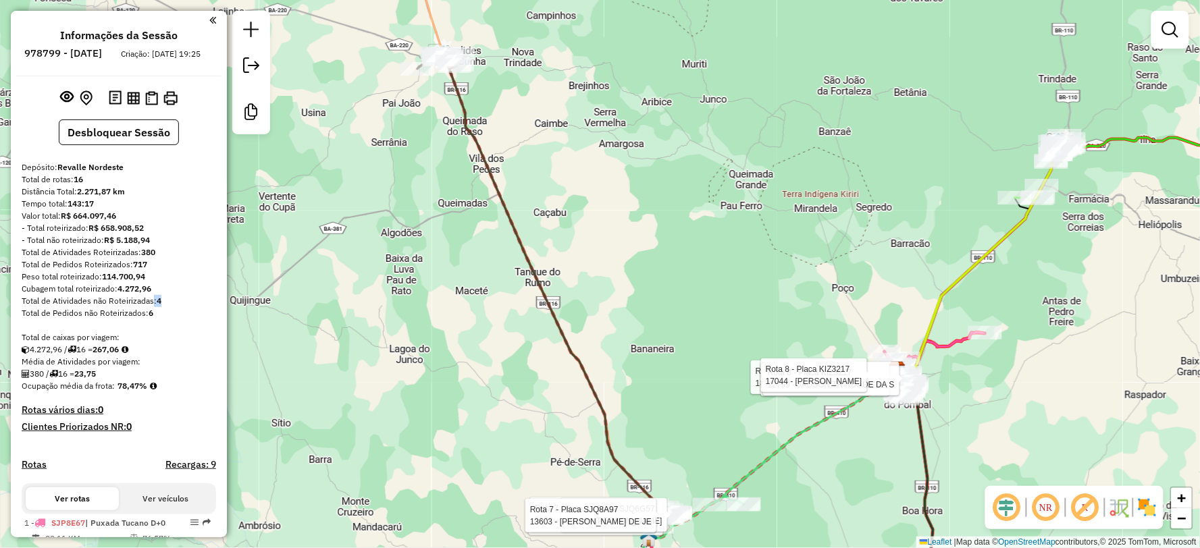
drag, startPoint x: 752, startPoint y: 275, endPoint x: 494, endPoint y: 122, distance: 300.0
click at [496, 122] on div "Rota 7 - Placa SJQ8A97 16743 - LM DEPOSITO DE BEBID Rota 7 - Placa SJQ8A97 5278…" at bounding box center [600, 274] width 1200 height 548
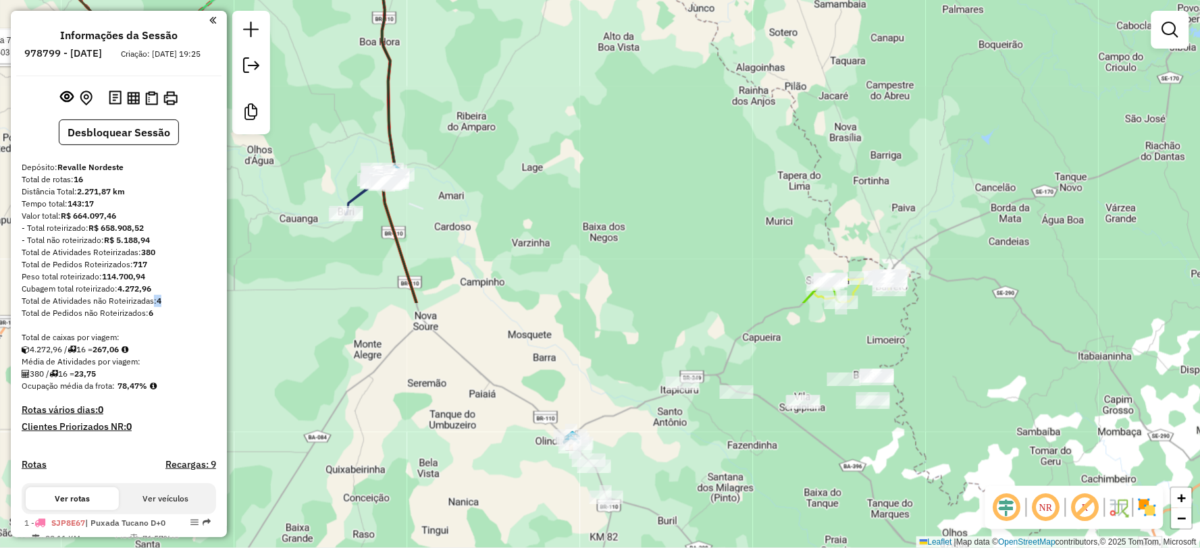
drag, startPoint x: 616, startPoint y: 161, endPoint x: 628, endPoint y: 1, distance: 160.4
click at [628, 1] on div "Rota 7 - Placa SJQ8A97 16743 - LM DEPOSITO DE BEBID Rota 7 - Placa SJQ8A97 5278…" at bounding box center [600, 274] width 1200 height 548
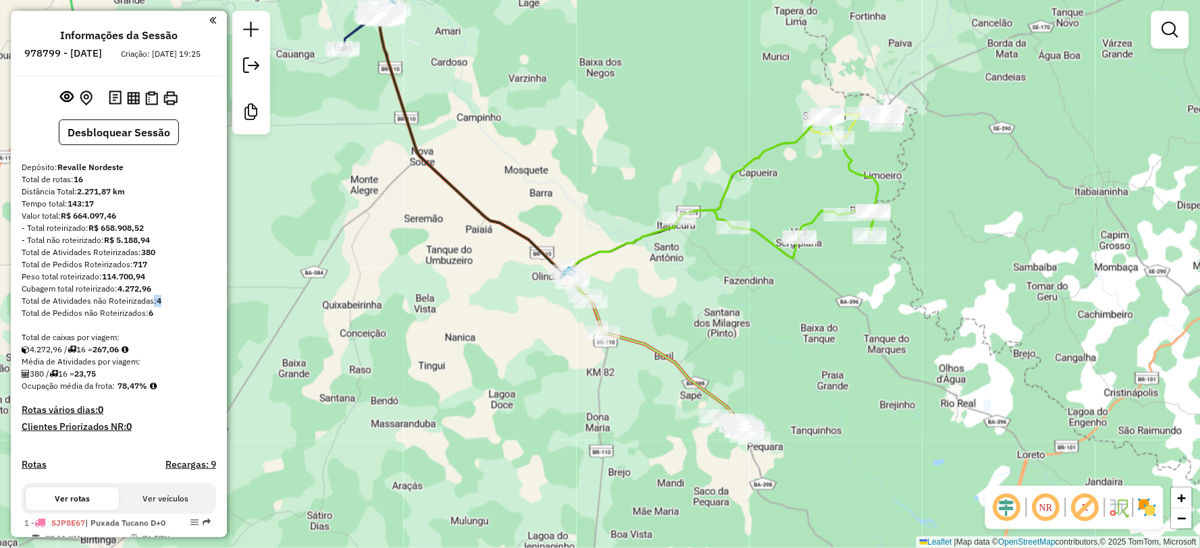
drag, startPoint x: 818, startPoint y: 92, endPoint x: 818, endPoint y: 15, distance: 77.0
click at [818, 15] on div "Rota 7 - Placa SJQ8A97 16743 - LM DEPOSITO DE BEBID Rota 7 - Placa SJQ8A97 5278…" at bounding box center [600, 274] width 1200 height 548
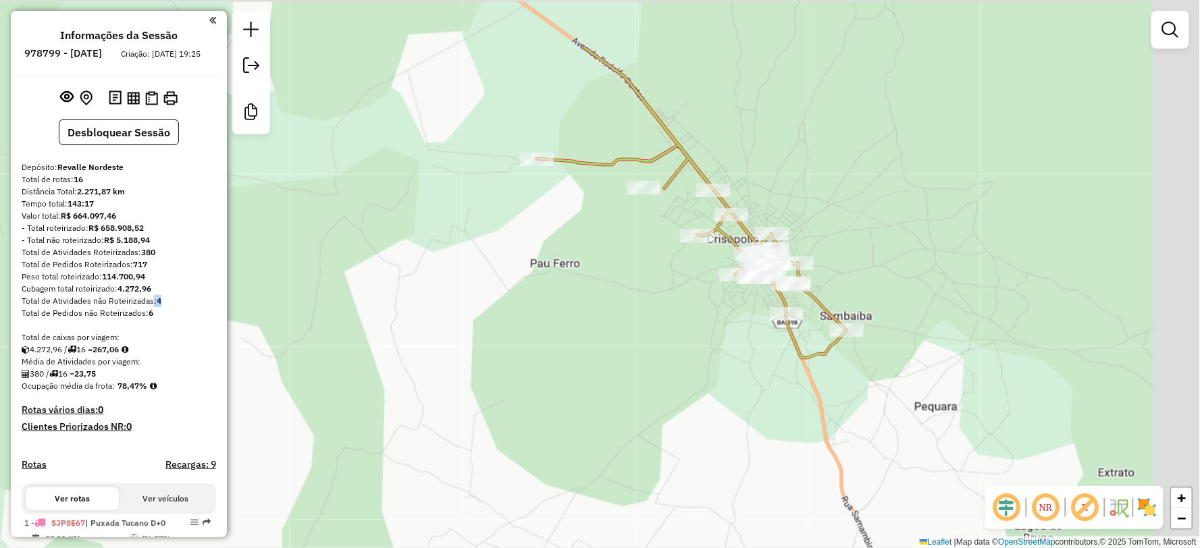
drag, startPoint x: 868, startPoint y: 340, endPoint x: 737, endPoint y: 393, distance: 141.2
click at [733, 444] on div "Rota 7 - Placa SJQ8A97 16743 - LM DEPOSITO DE BEBID Rota 7 - Placa SJQ8A97 5278…" at bounding box center [600, 274] width 1200 height 548
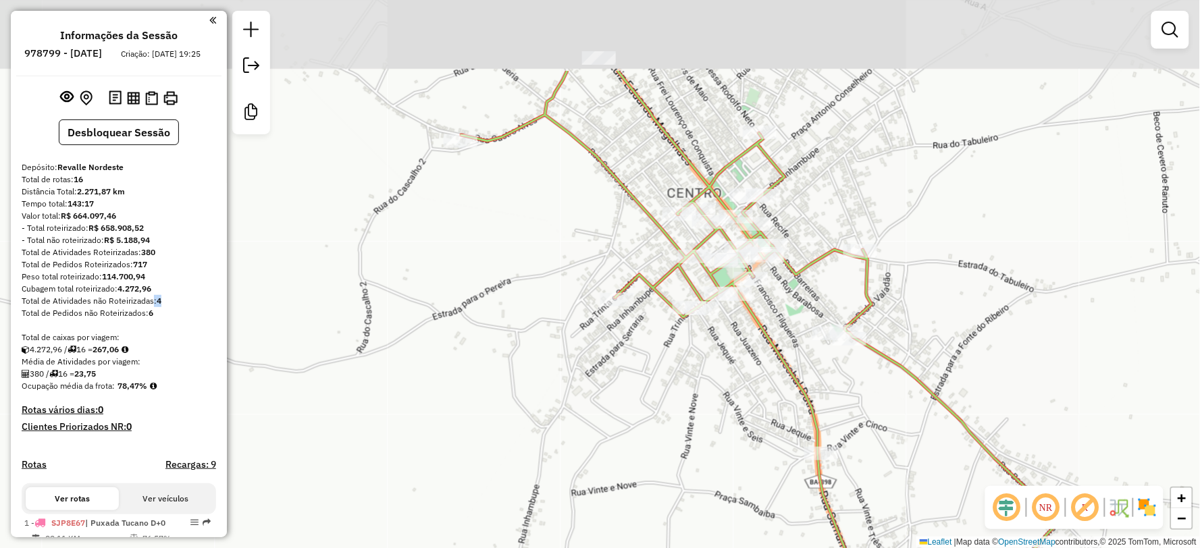
drag, startPoint x: 765, startPoint y: 196, endPoint x: 785, endPoint y: 322, distance: 127.1
click at [785, 322] on div "Rota 7 - Placa SJQ8A97 16743 - LM DEPOSITO DE BEBID Rota 7 - Placa SJQ8A97 5278…" at bounding box center [600, 274] width 1200 height 548
